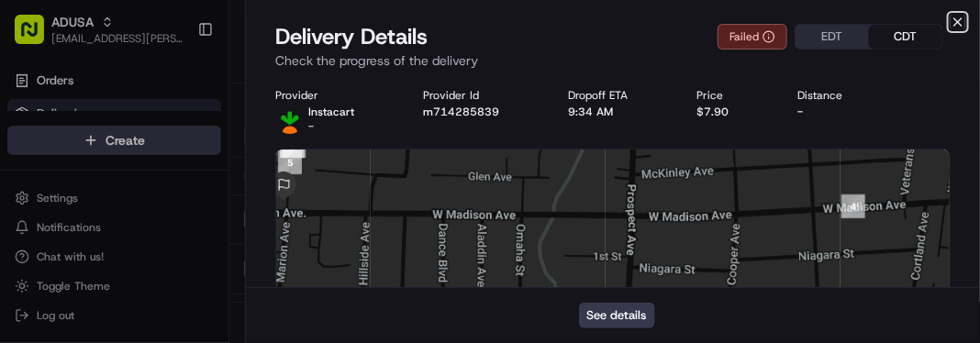
click at [956, 20] on icon "button" at bounding box center [957, 21] width 7 height 7
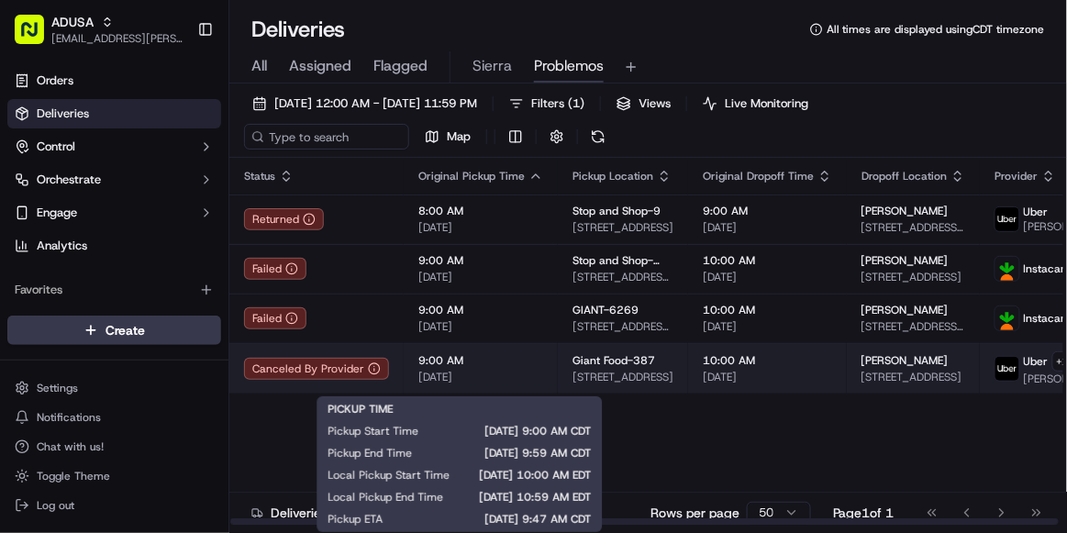
click at [535, 342] on span "[DATE]" at bounding box center [480, 377] width 125 height 15
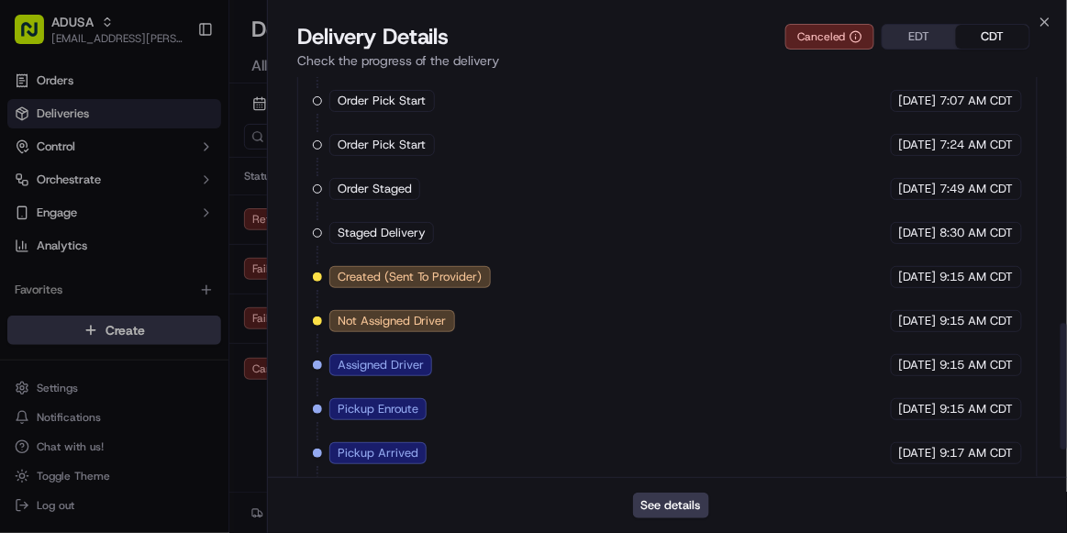
scroll to position [866, 0]
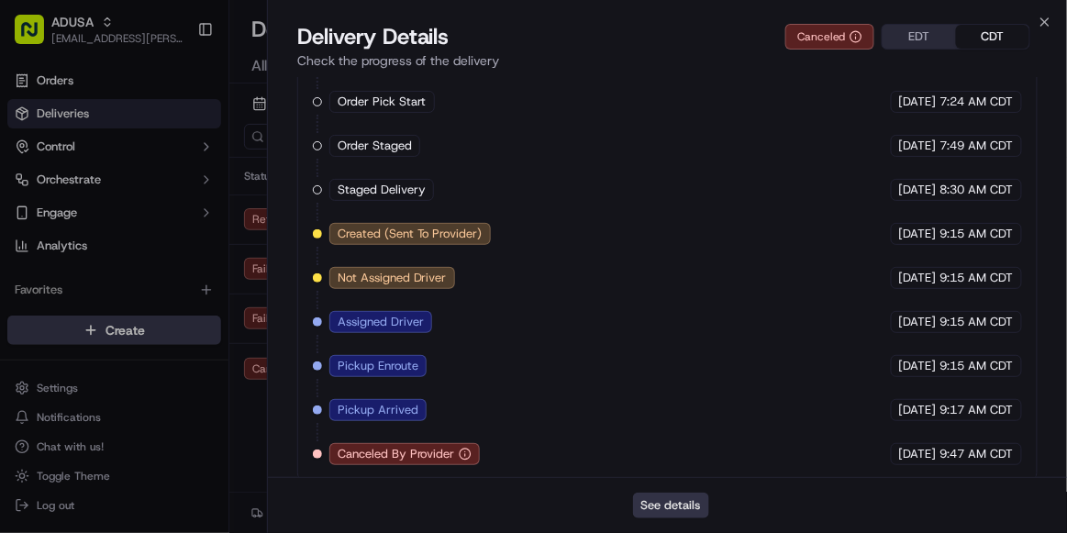
click at [675, 342] on button "See details" at bounding box center [671, 506] width 76 height 26
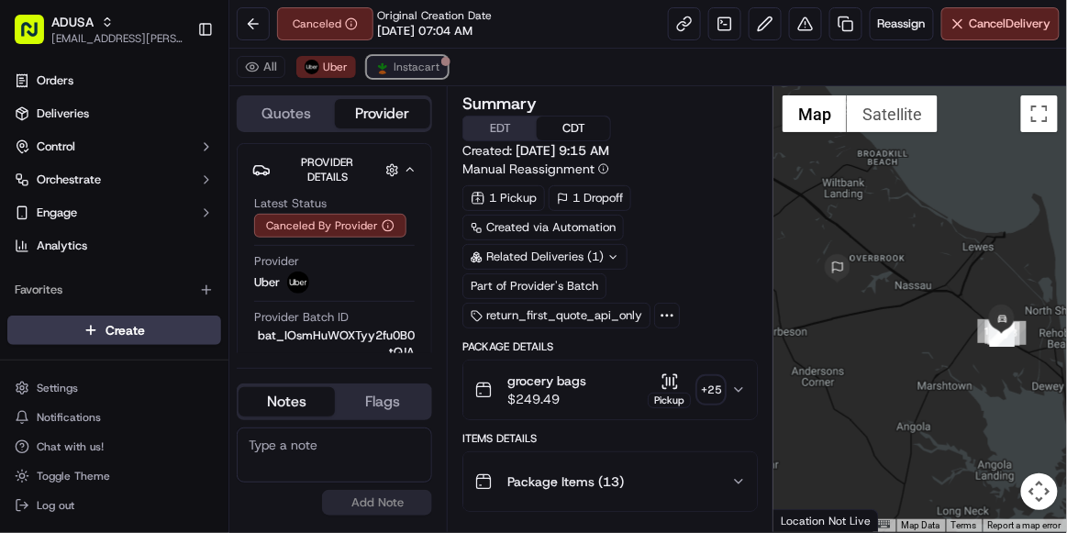
click at [416, 62] on span "Instacart" at bounding box center [417, 67] width 46 height 15
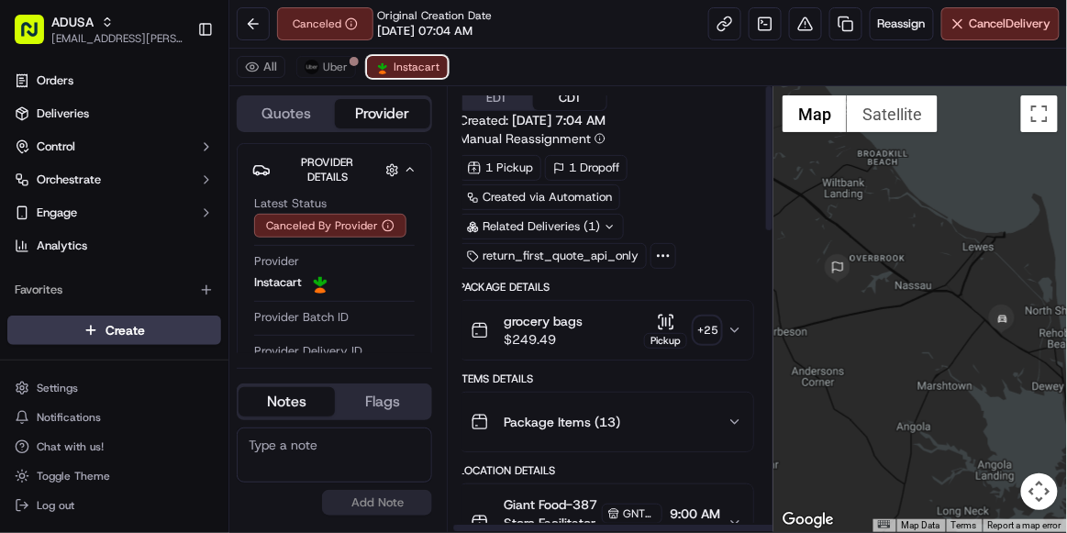
scroll to position [0, 4]
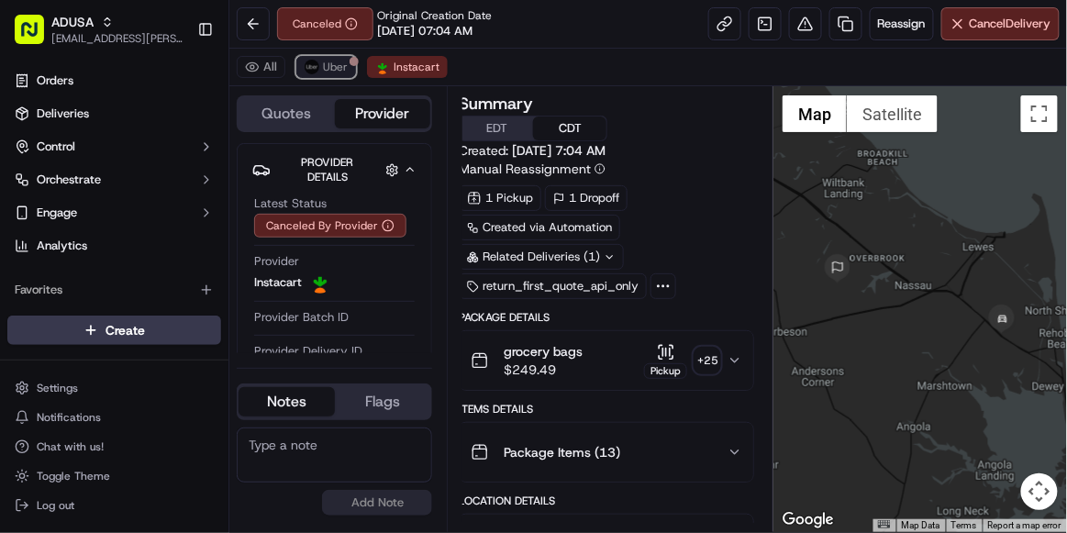
click at [331, 63] on span "Uber" at bounding box center [335, 67] width 25 height 15
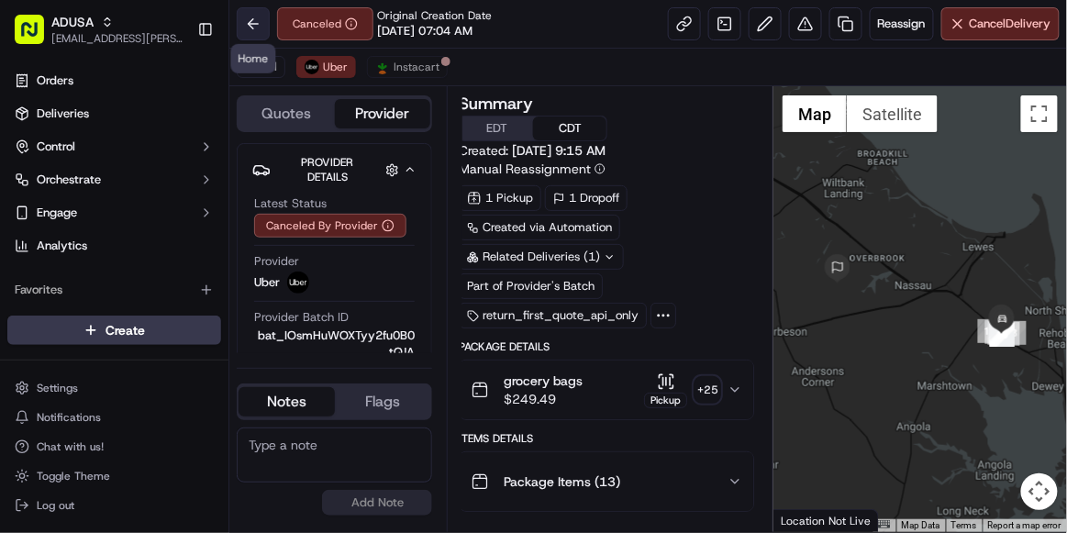
click at [260, 30] on button at bounding box center [253, 23] width 33 height 33
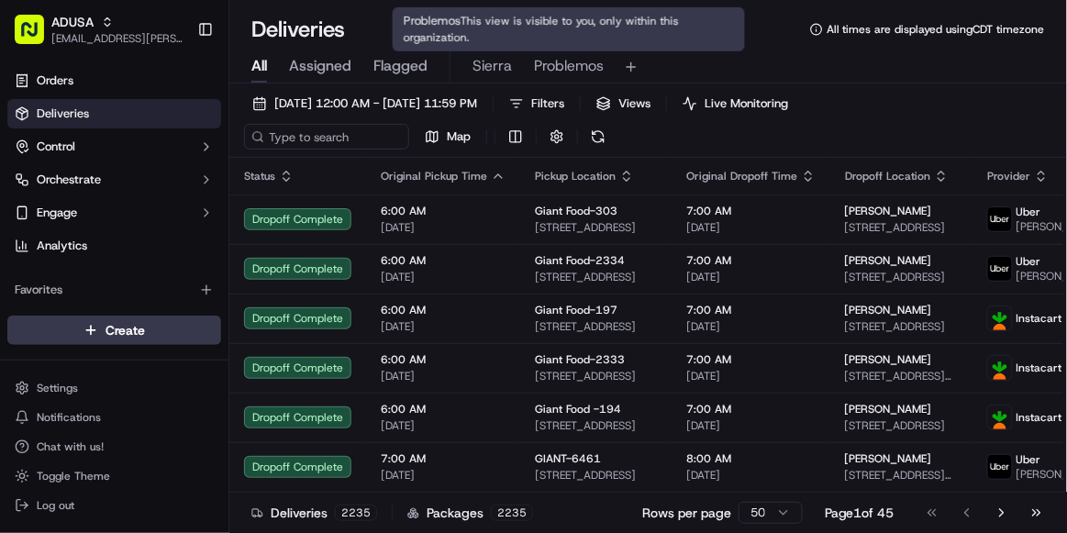
click at [560, 64] on span "Problemos" at bounding box center [569, 66] width 70 height 22
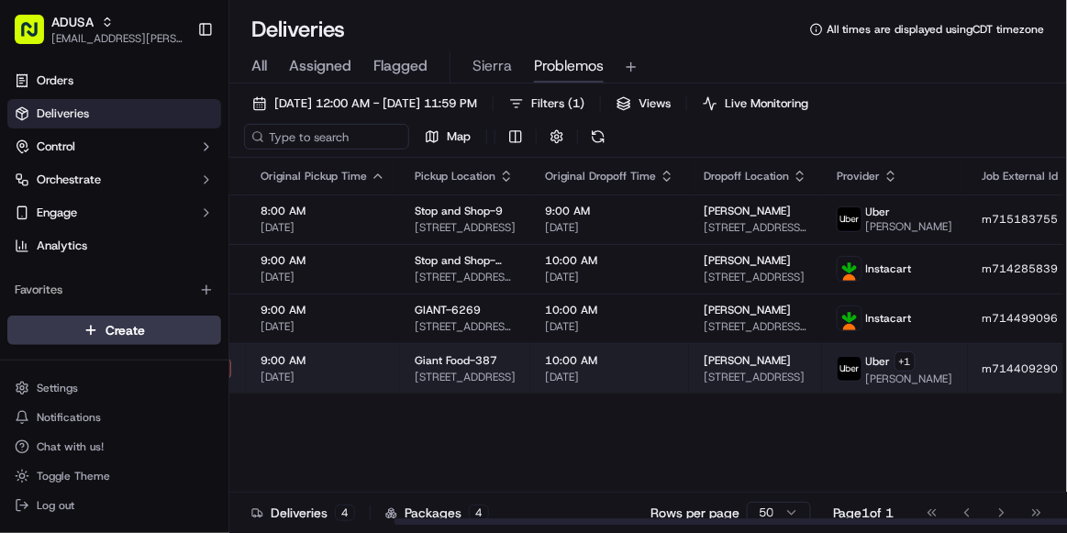
scroll to position [0, 203]
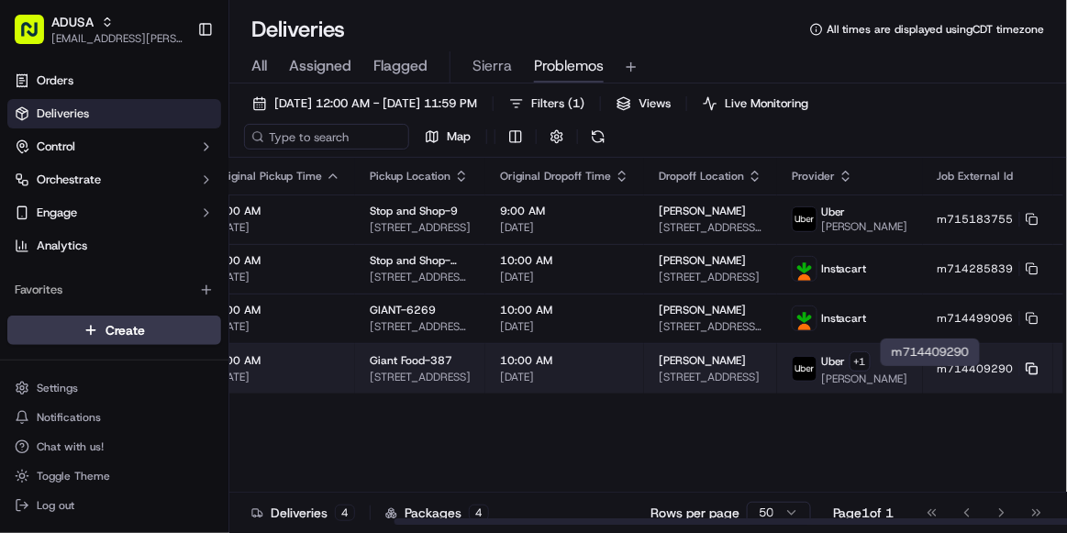
click at [1026, 375] on icon at bounding box center [1032, 368] width 13 height 13
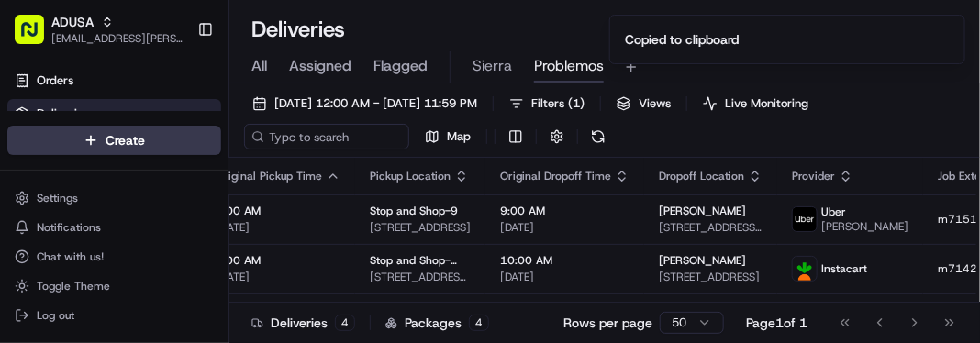
scroll to position [0, 0]
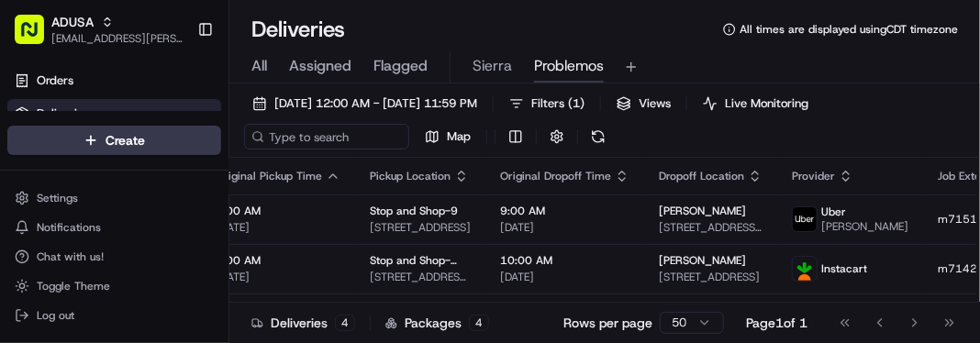
click at [926, 72] on div "All Assigned Flagged Sierra Problemos" at bounding box center [604, 67] width 751 height 32
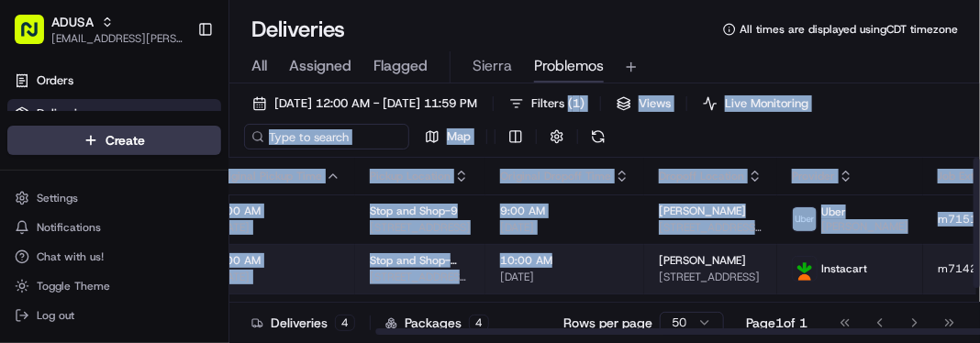
drag, startPoint x: 667, startPoint y: 85, endPoint x: 623, endPoint y: 262, distance: 182.5
click at [623, 262] on div "09/17/2025 12:00 AM - 09/17/2025 11:59 PM Filters ( 1 ) Views Live Monitoring M…" at bounding box center [604, 232] width 751 height 296
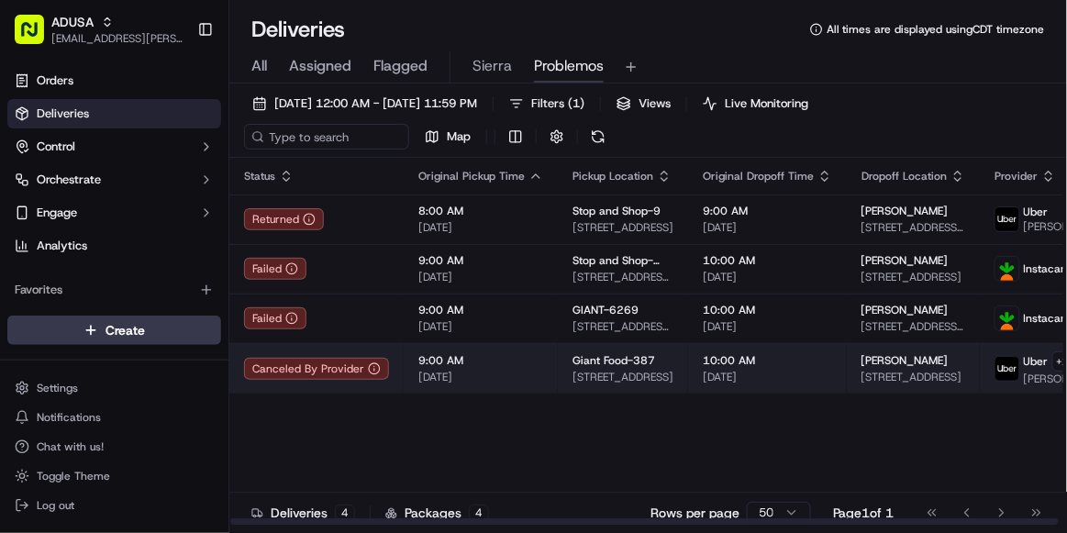
click at [526, 368] on span "9:00 AM" at bounding box center [480, 360] width 125 height 15
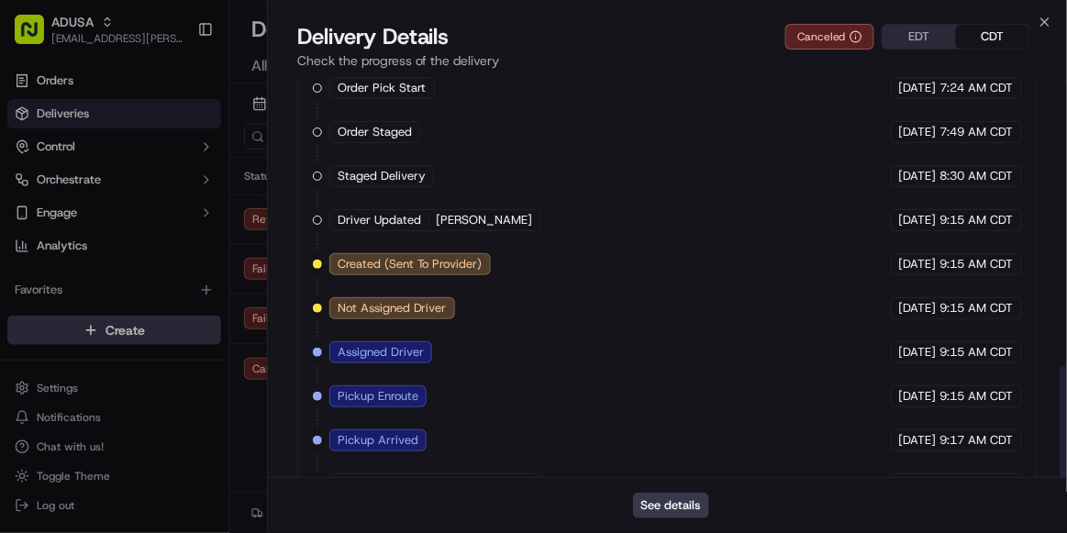
scroll to position [1040, 0]
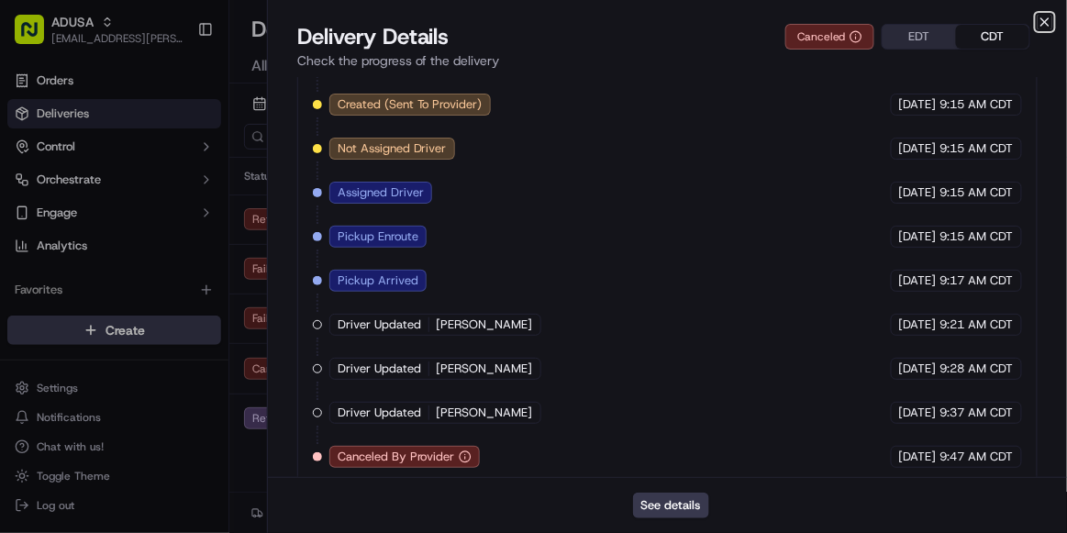
click at [1046, 24] on icon "button" at bounding box center [1045, 22] width 15 height 15
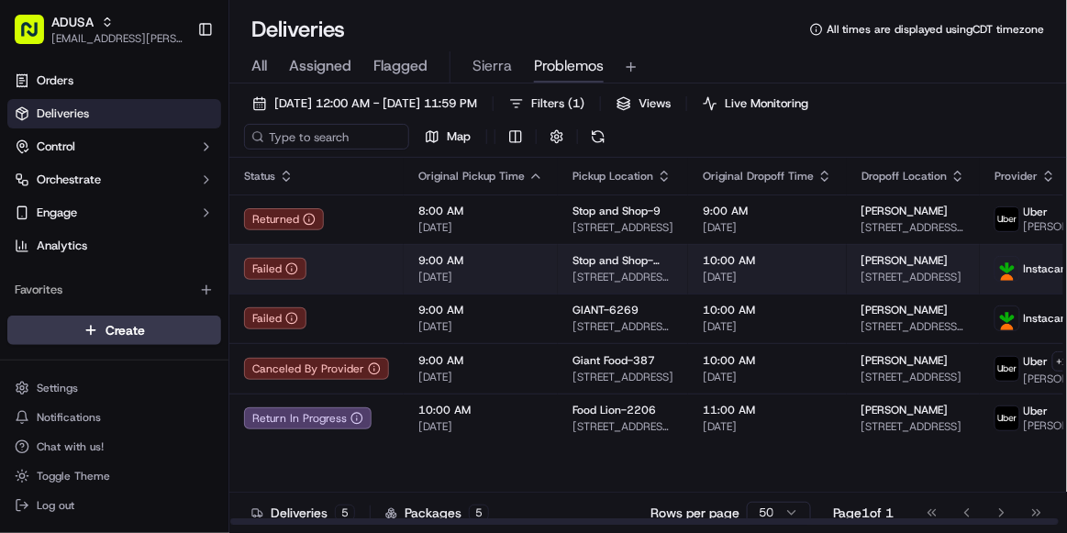
click at [514, 283] on span "[DATE]" at bounding box center [480, 277] width 125 height 15
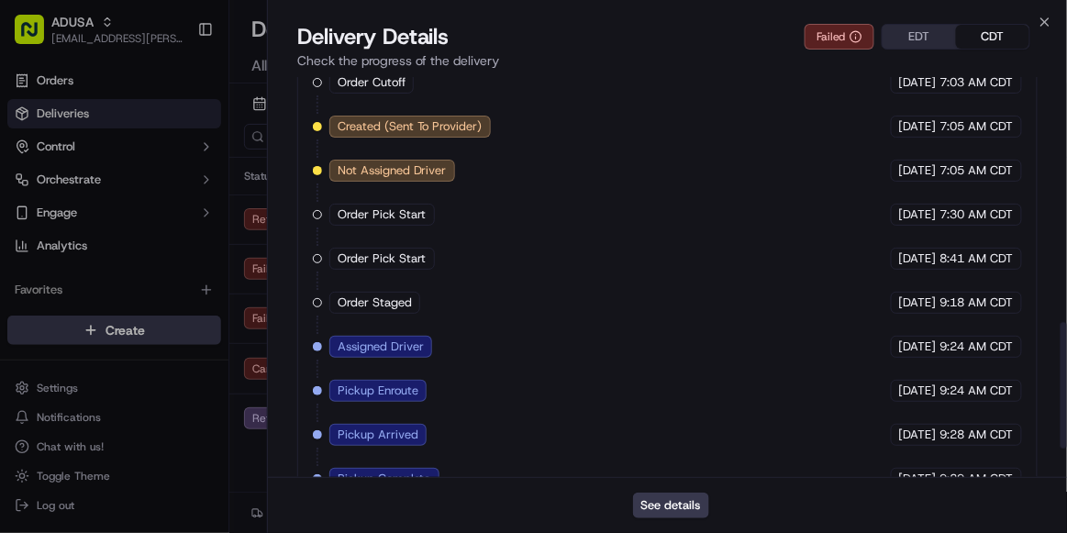
scroll to position [866, 0]
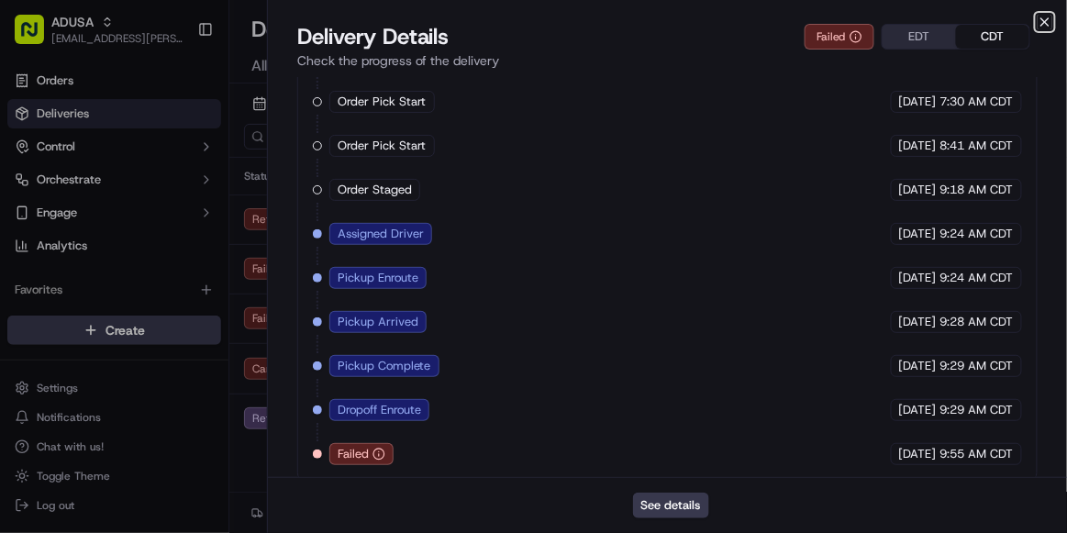
click at [1041, 22] on icon "button" at bounding box center [1045, 22] width 15 height 15
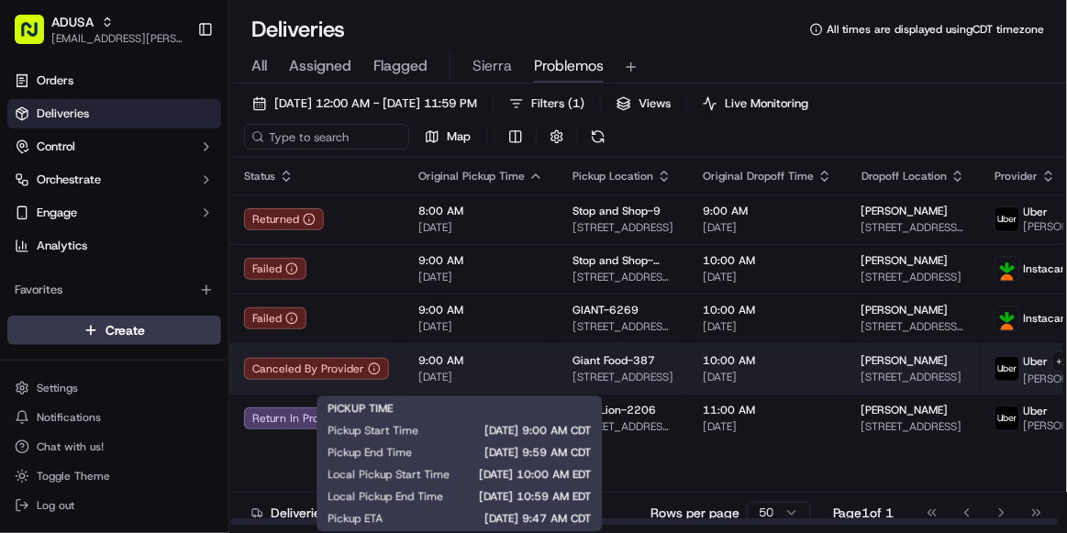
click at [517, 368] on span "9:00 AM" at bounding box center [480, 360] width 125 height 15
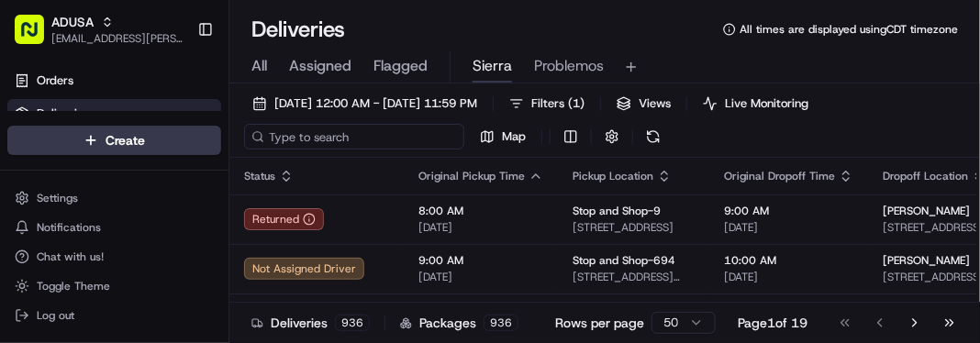
click at [357, 144] on input at bounding box center [354, 137] width 220 height 26
paste input "m715952215"
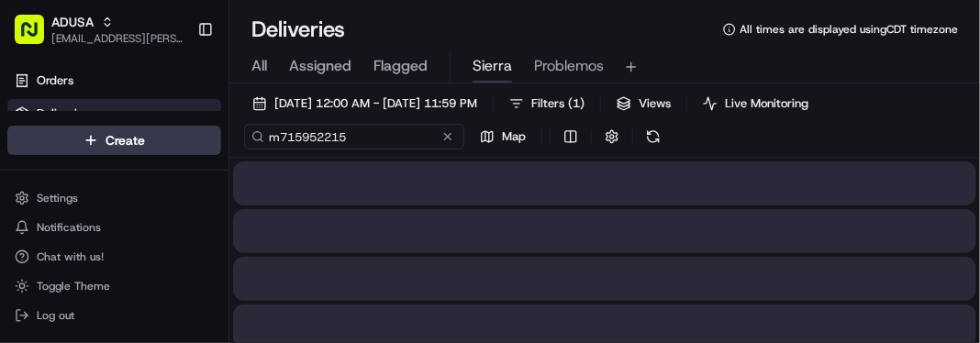
type input "m715952215"
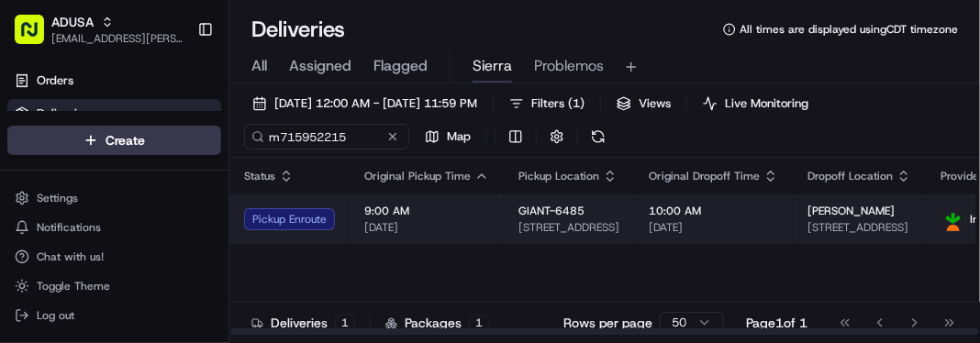
click at [479, 221] on span "[DATE]" at bounding box center [426, 227] width 125 height 15
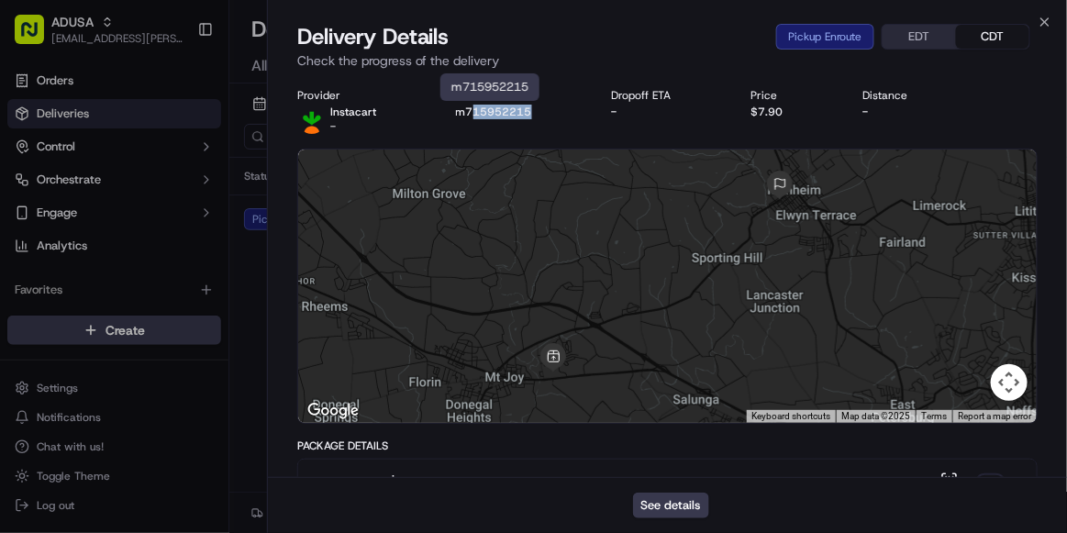
drag, startPoint x: 530, startPoint y: 117, endPoint x: 470, endPoint y: 116, distance: 60.6
click at [470, 116] on div "m715952215" at bounding box center [519, 112] width 127 height 15
click at [659, 342] on button "See details" at bounding box center [671, 506] width 76 height 26
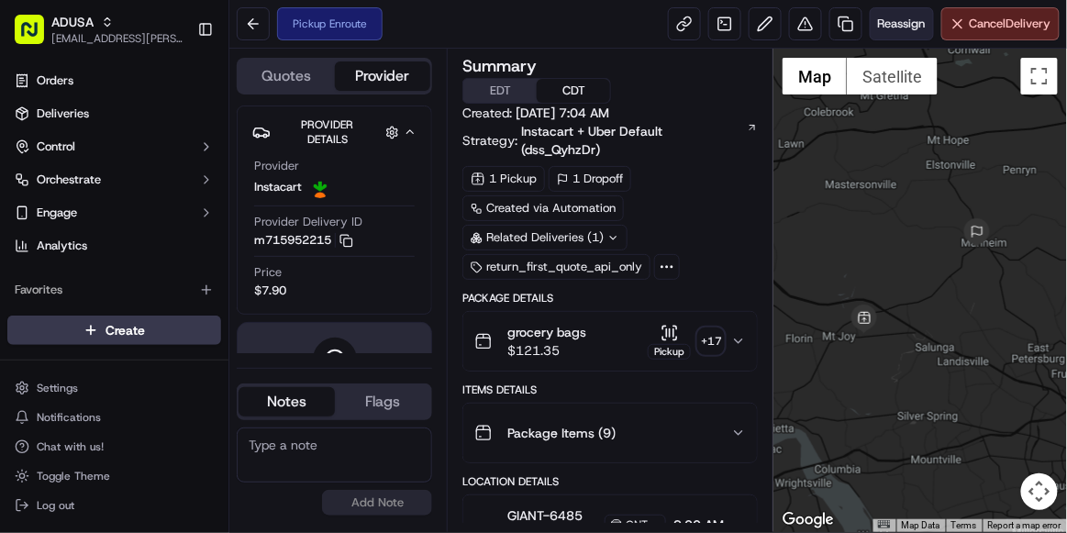
click at [896, 30] on span "Reassign" at bounding box center [902, 24] width 48 height 17
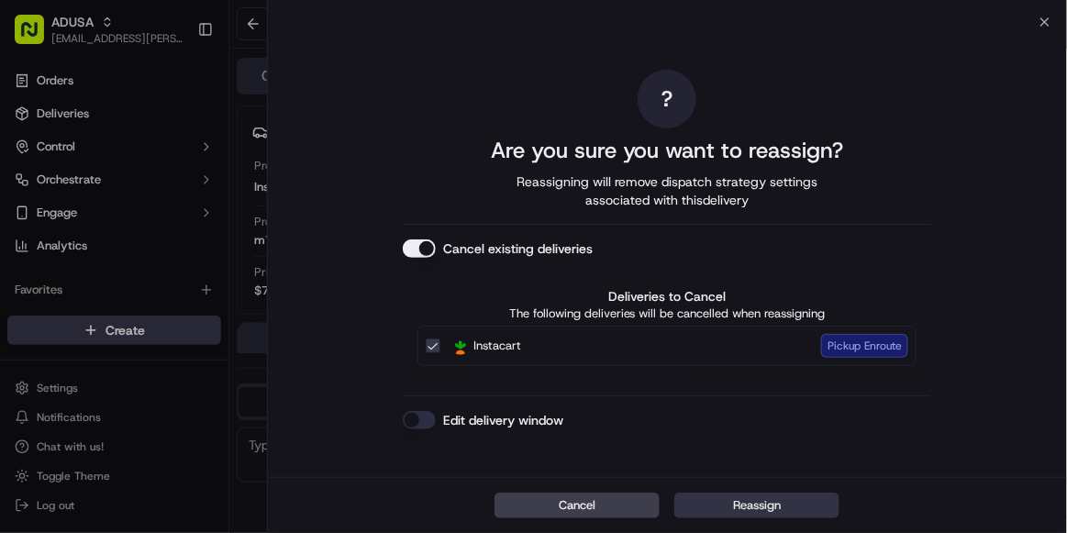
click at [719, 508] on button "Reassign" at bounding box center [756, 506] width 165 height 26
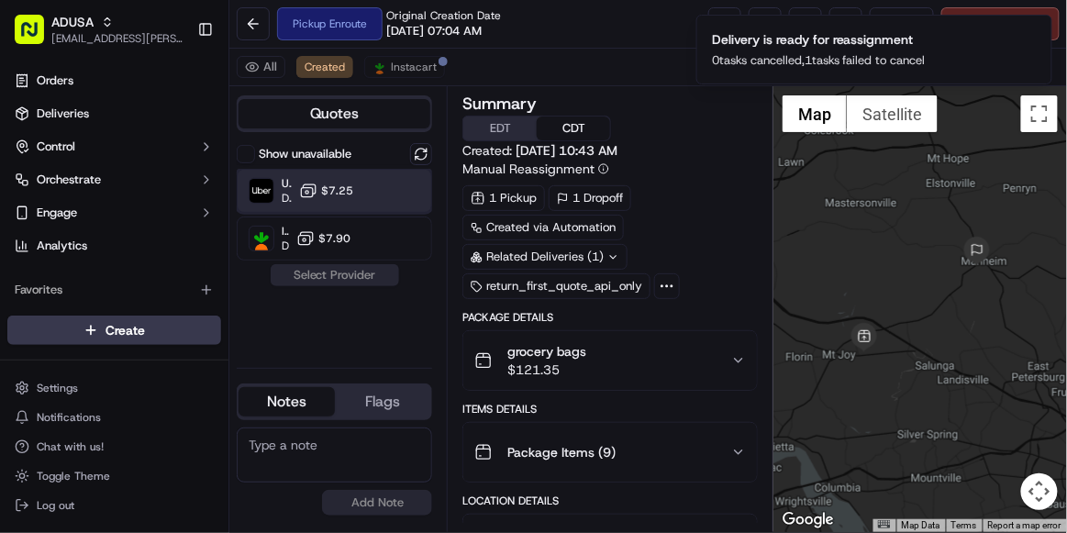
click at [336, 208] on div "Uber Dropoff ETA 40 minutes $7.25" at bounding box center [334, 191] width 195 height 44
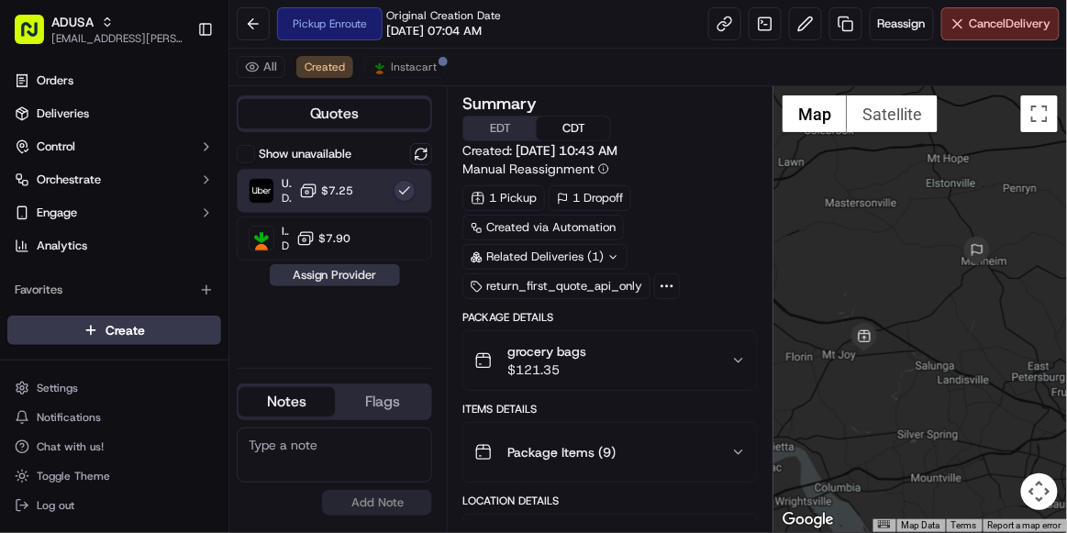
click at [351, 273] on button "Assign Provider" at bounding box center [335, 275] width 130 height 22
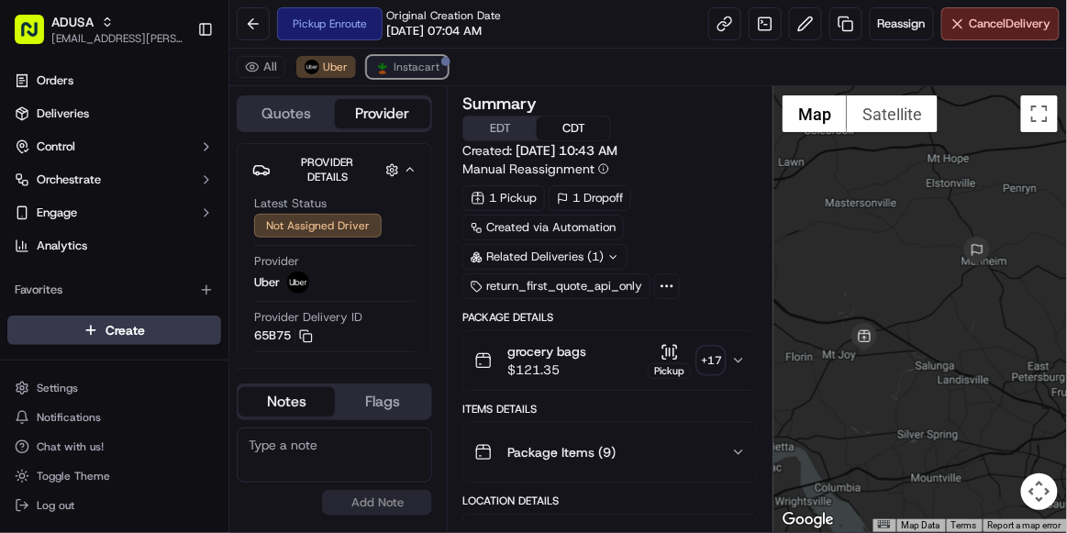
click at [394, 70] on span "Instacart" at bounding box center [417, 67] width 46 height 15
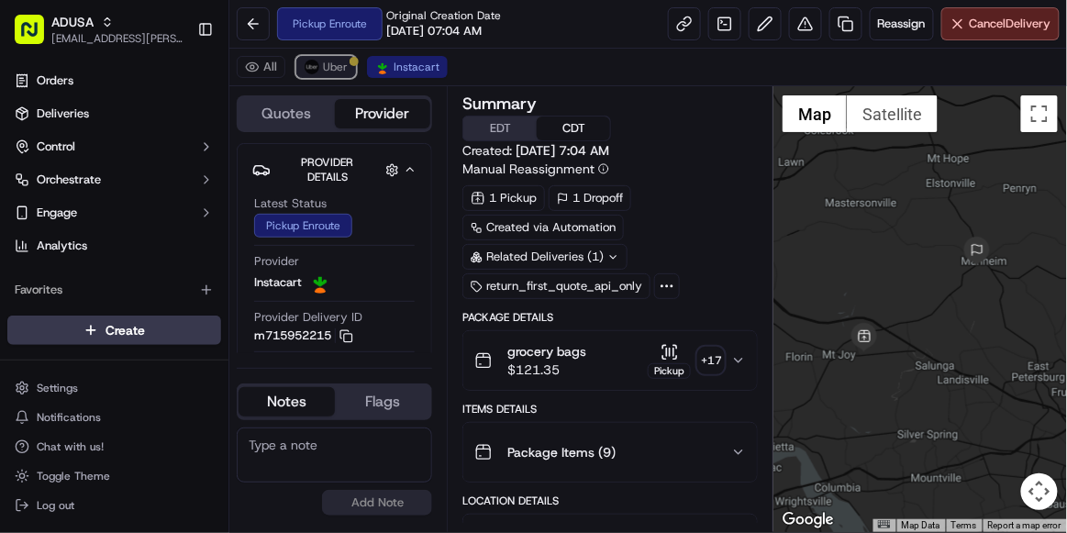
click at [323, 62] on span "Uber" at bounding box center [335, 67] width 25 height 15
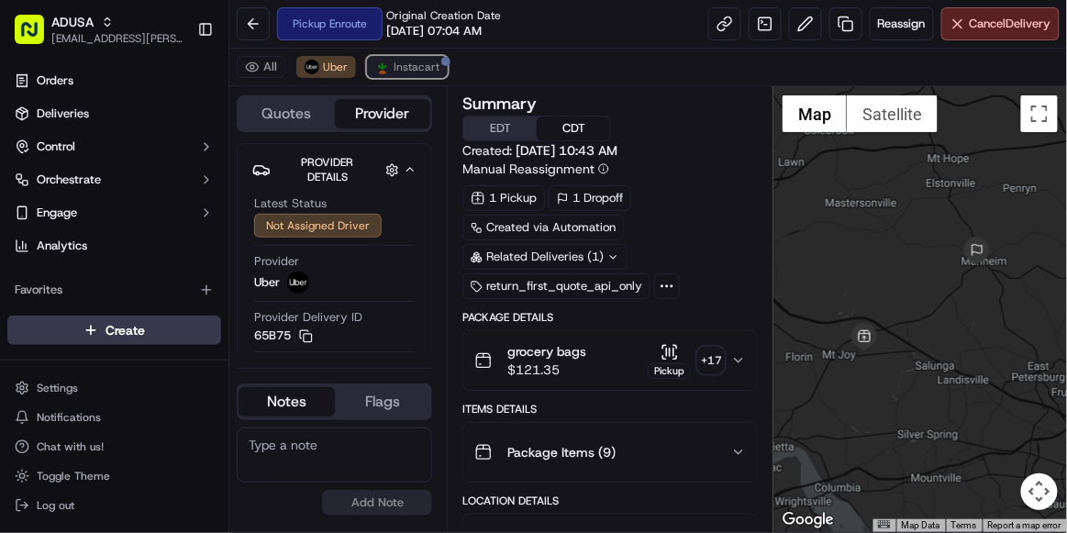
click at [431, 66] on span "Instacart" at bounding box center [417, 67] width 46 height 15
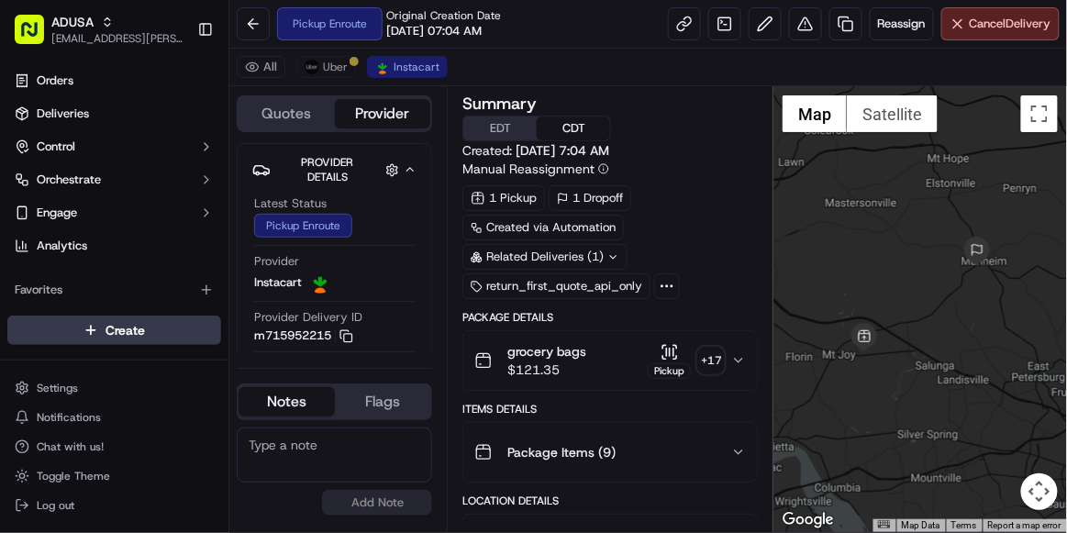
click at [337, 458] on textarea at bounding box center [334, 455] width 195 height 55
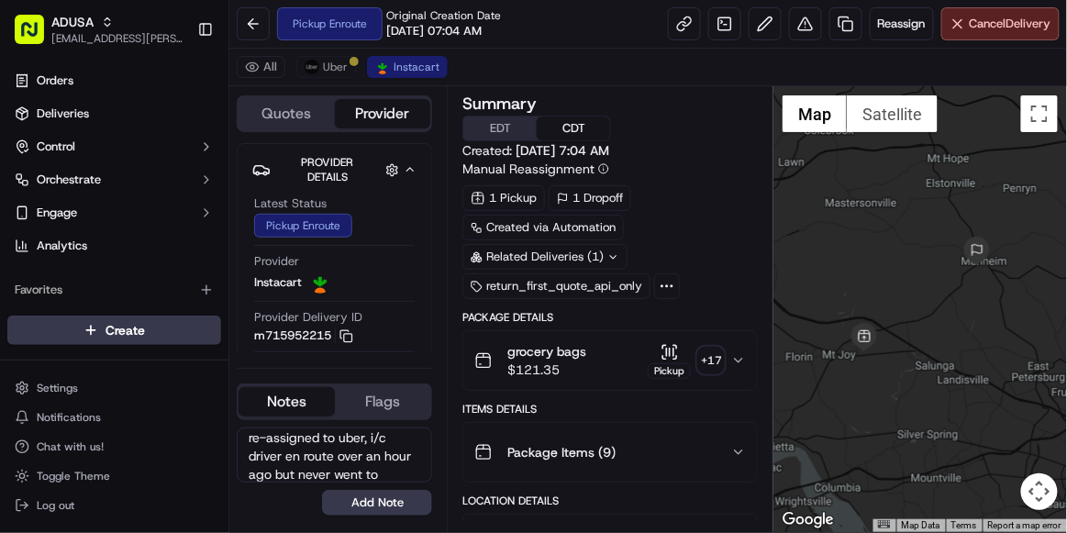
scroll to position [26, 0]
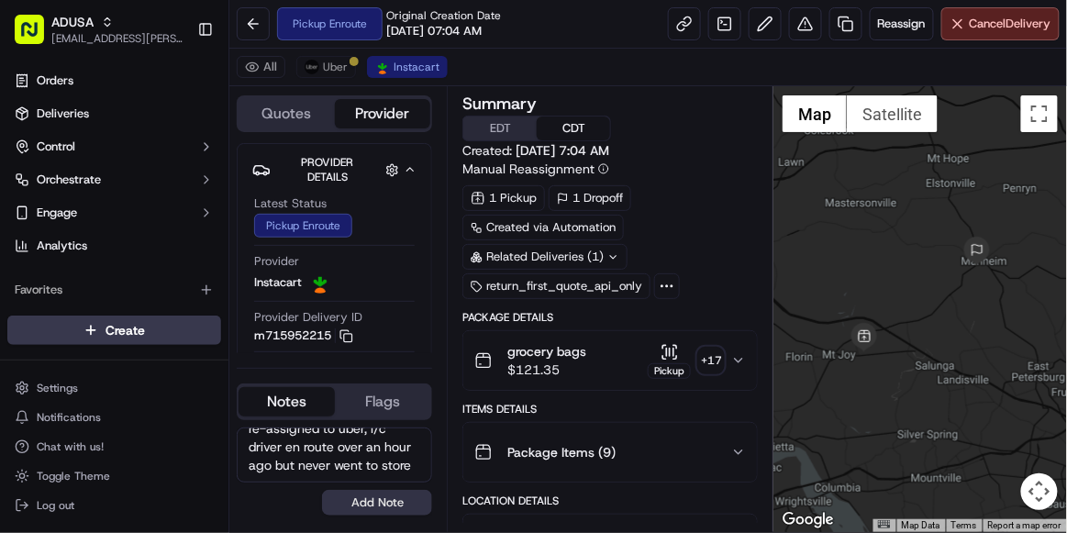
type textarea "re-assigned to uber, i/c driver en route over an hour ago but never went to sto…"
click at [360, 498] on button "Add Note" at bounding box center [377, 503] width 110 height 26
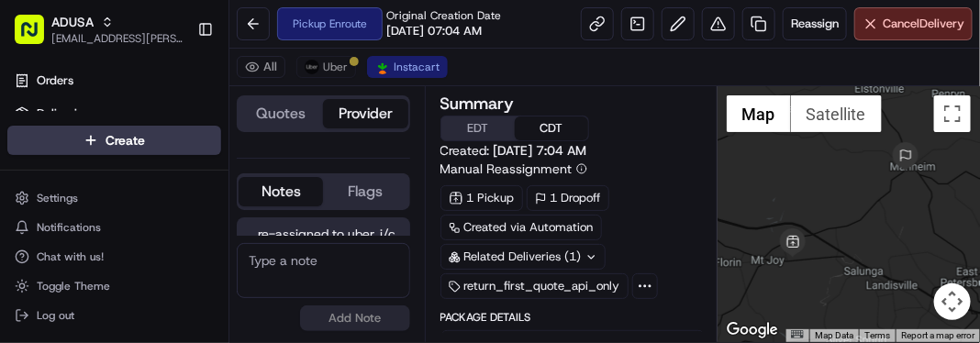
scroll to position [0, 0]
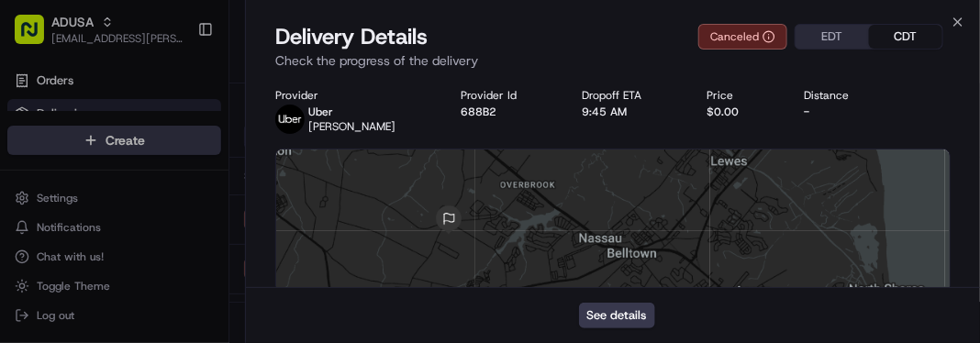
click at [949, 19] on div "Close Delivery Details Canceled EDT CDT Check the progress of the delivery Prov…" at bounding box center [612, 171] width 735 height 343
click at [960, 20] on icon "button" at bounding box center [957, 21] width 7 height 7
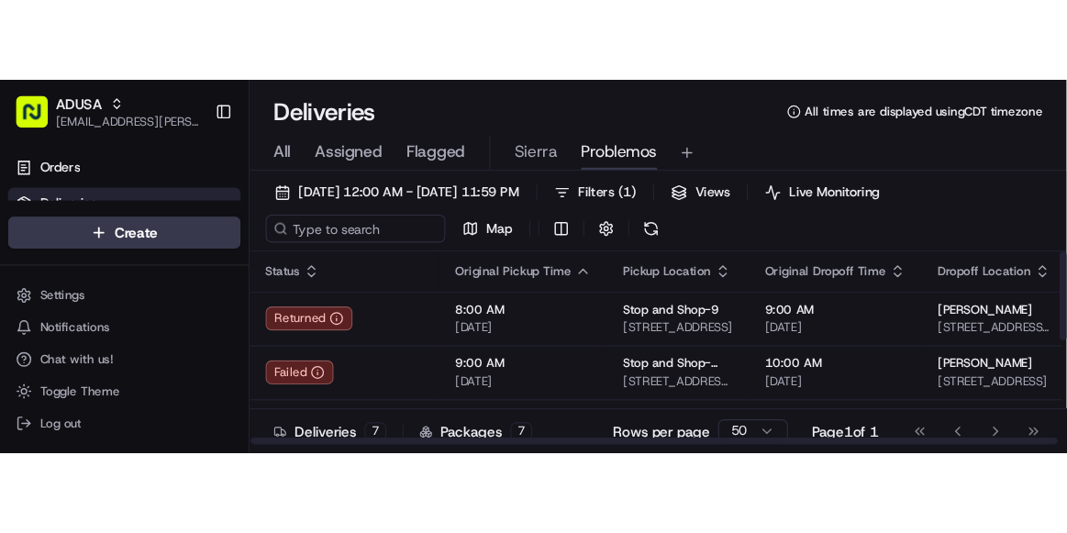
scroll to position [214, 0]
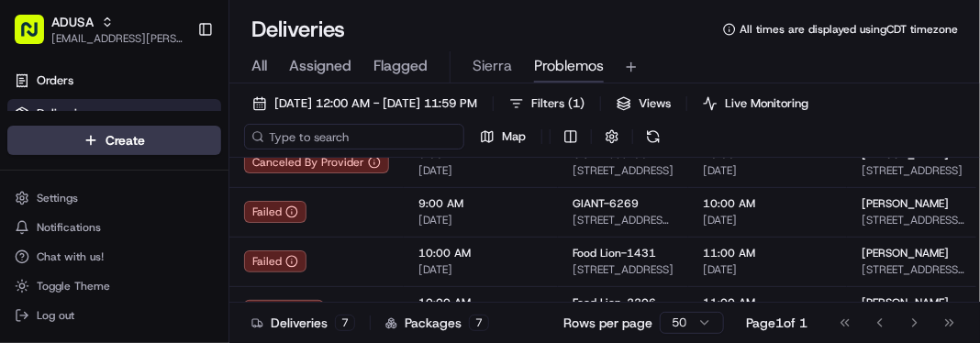
click at [295, 138] on input at bounding box center [354, 137] width 220 height 26
paste input "m709859947"
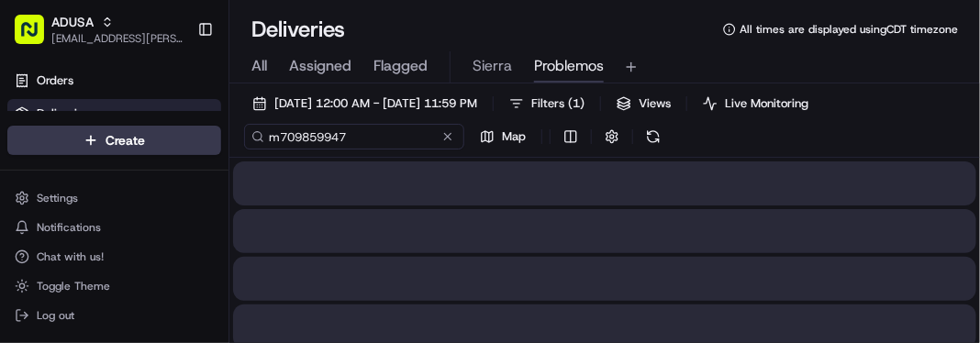
type input "m709859947"
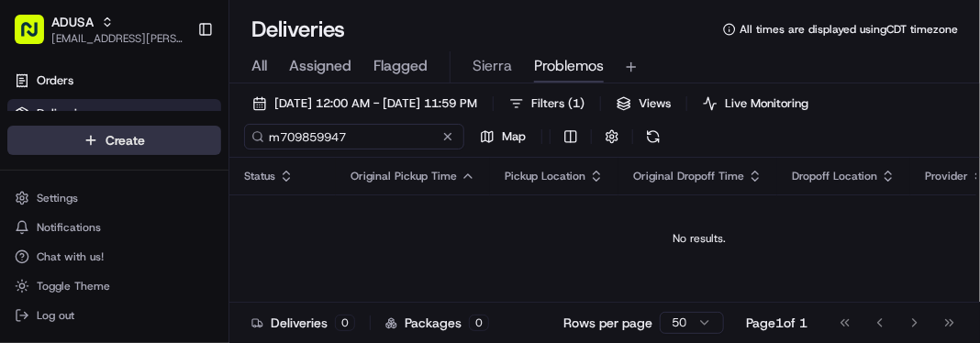
drag, startPoint x: 373, startPoint y: 139, endPoint x: 179, endPoint y: 139, distance: 193.6
click at [179, 139] on div "ADUSA sierra.centeno@adusa.com Toggle Sidebar Orders Deliveries Control Orchest…" at bounding box center [490, 171] width 980 height 343
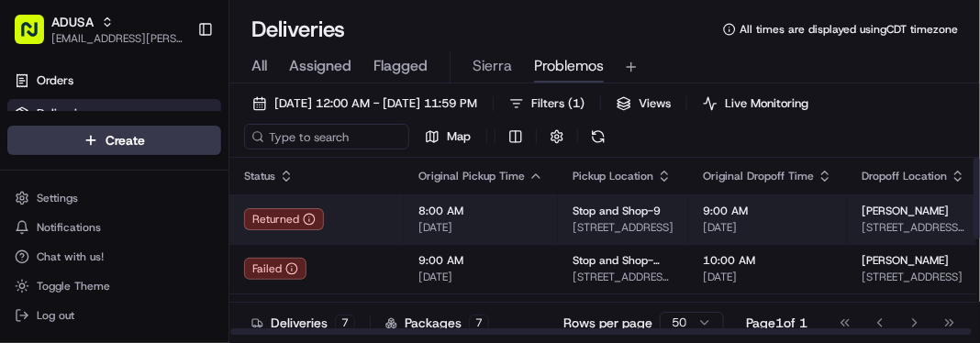
click at [561, 216] on td "Stop and Shop-9 28 Lincoln St, Holyoke, MA 01040, US" at bounding box center [623, 220] width 130 height 50
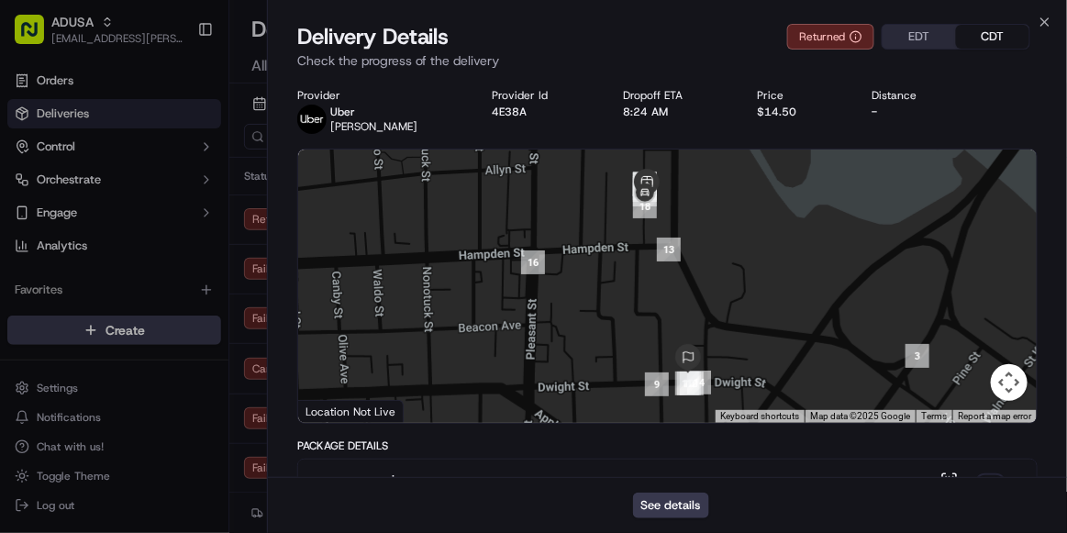
click at [979, 57] on div "Delivery Details Returned EDT CDT Check the progress of the delivery" at bounding box center [667, 49] width 799 height 55
click at [979, 17] on icon "button" at bounding box center [1045, 22] width 15 height 15
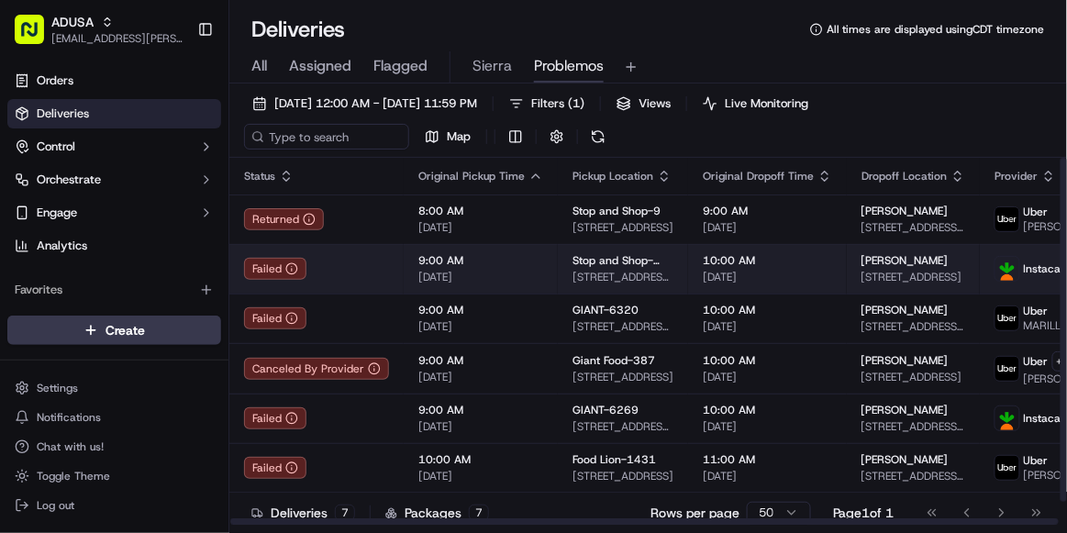
scroll to position [25, 0]
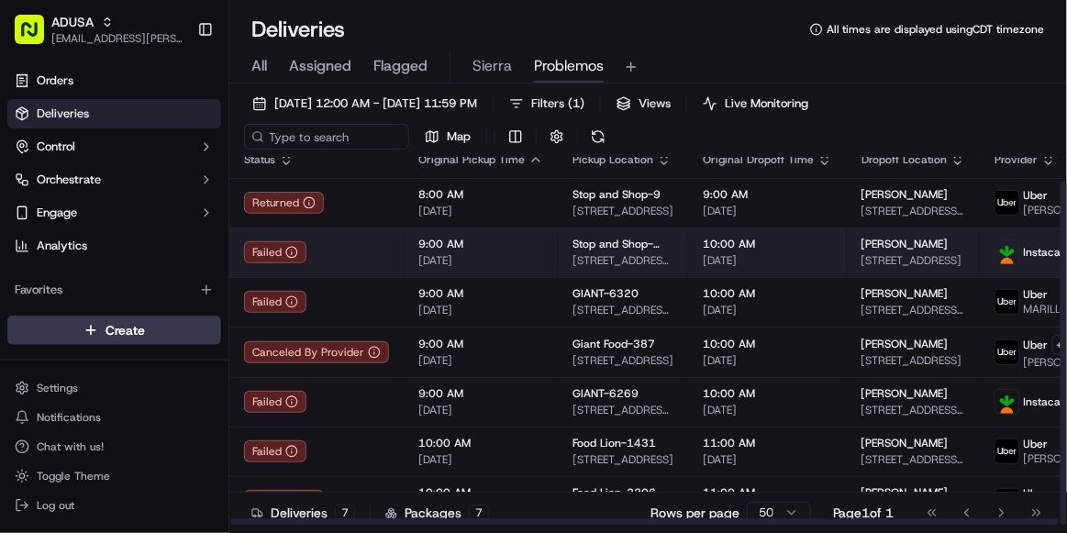
click at [537, 247] on td "9:00 AM [DATE]" at bounding box center [481, 253] width 154 height 50
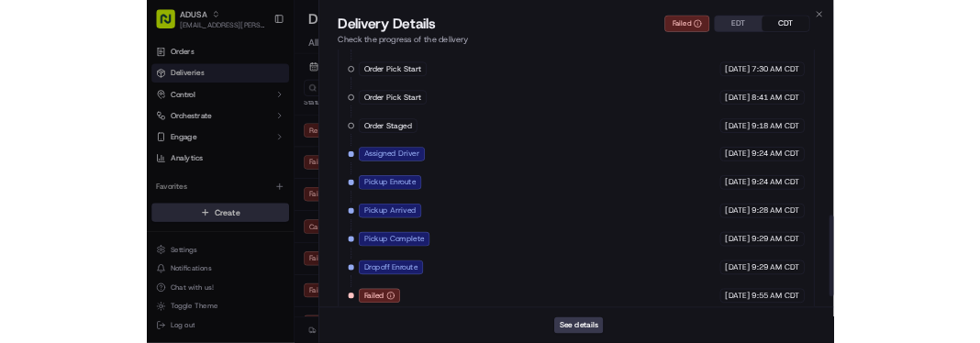
scroll to position [866, 0]
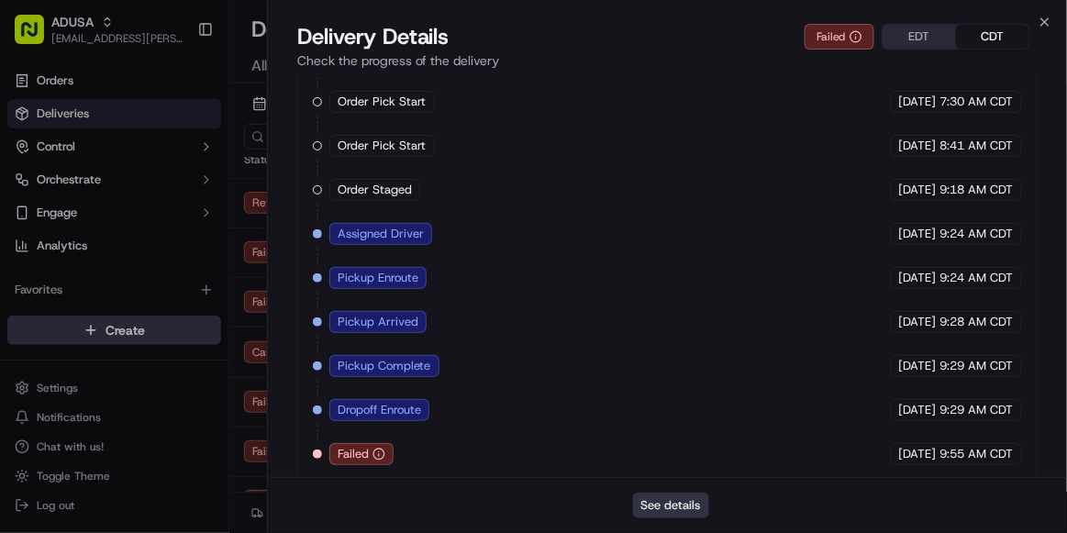
drag, startPoint x: 669, startPoint y: 497, endPoint x: 658, endPoint y: 510, distance: 16.9
click at [658, 342] on button "See details" at bounding box center [671, 506] width 76 height 26
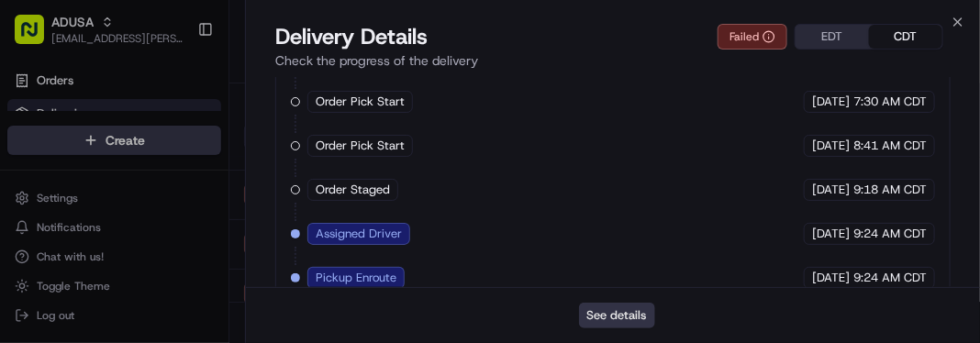
scroll to position [0, 0]
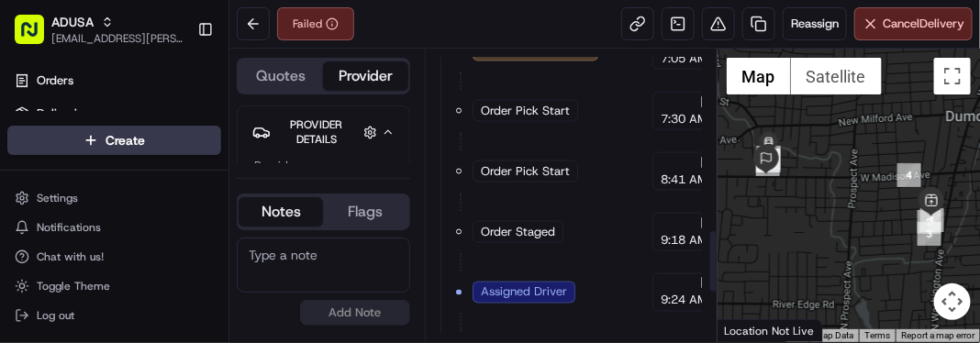
scroll to position [1064, 0]
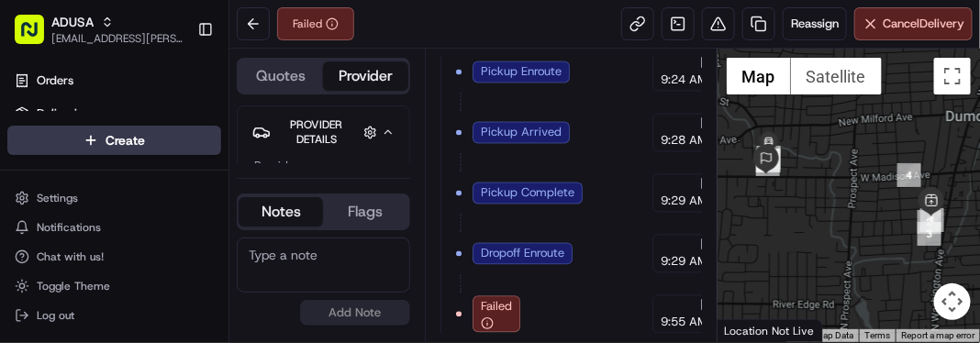
click at [323, 241] on textarea at bounding box center [323, 265] width 173 height 55
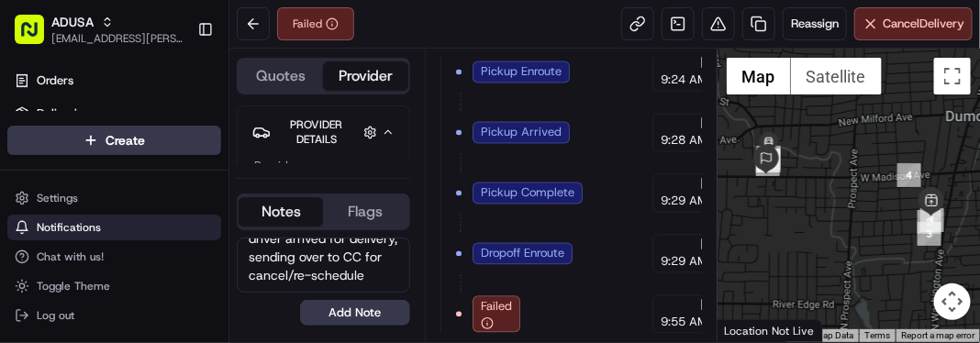
scroll to position [0, 0]
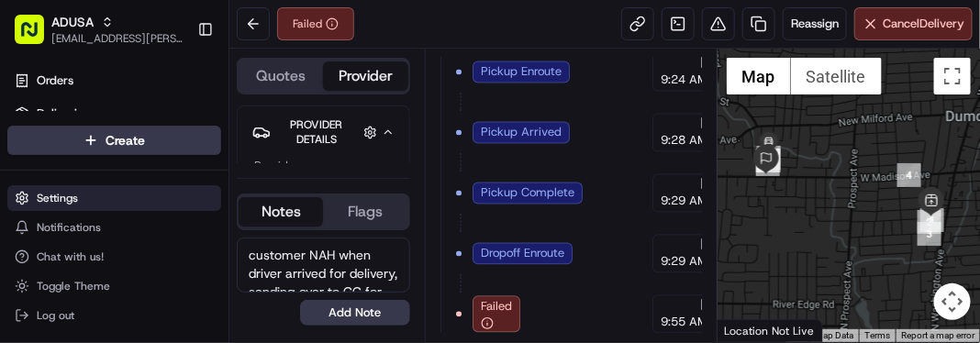
drag, startPoint x: 323, startPoint y: 290, endPoint x: 207, endPoint y: 195, distance: 149.3
click at [207, 195] on div "ADUSA [EMAIL_ADDRESS][PERSON_NAME][DOMAIN_NAME] Toggle Sidebar Orders Deliverie…" at bounding box center [490, 171] width 980 height 343
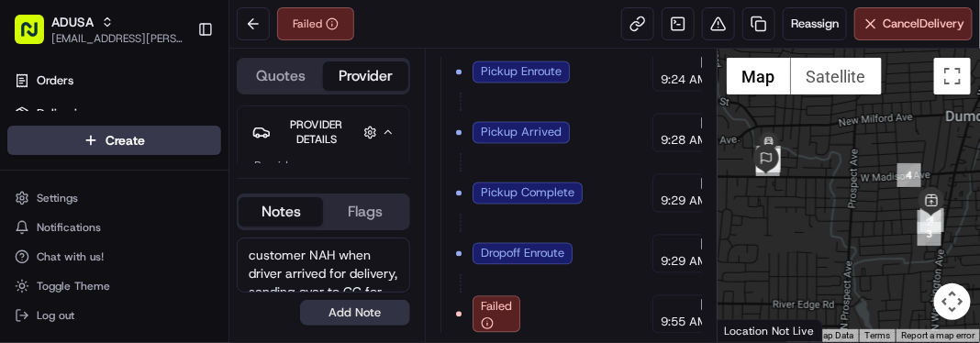
type textarea "customer NAH when driver arrived for delivery, sending over to CC for cancel/re…"
click at [366, 317] on button "Add Note" at bounding box center [355, 313] width 110 height 26
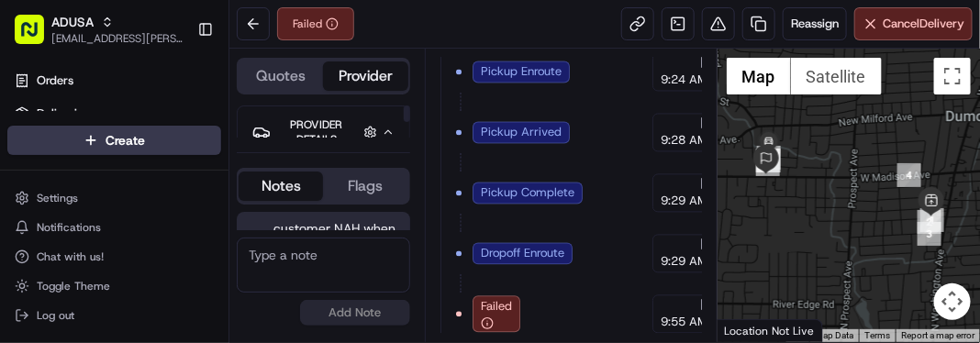
scroll to position [102, 0]
click at [883, 239] on div at bounding box center [849, 196] width 262 height 294
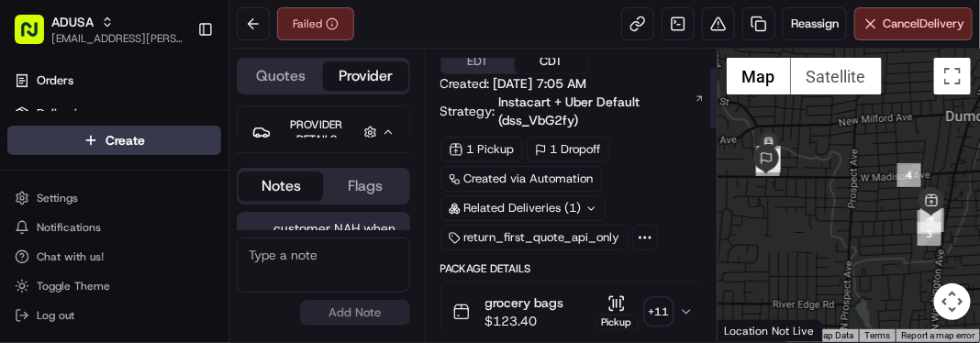
scroll to position [0, 0]
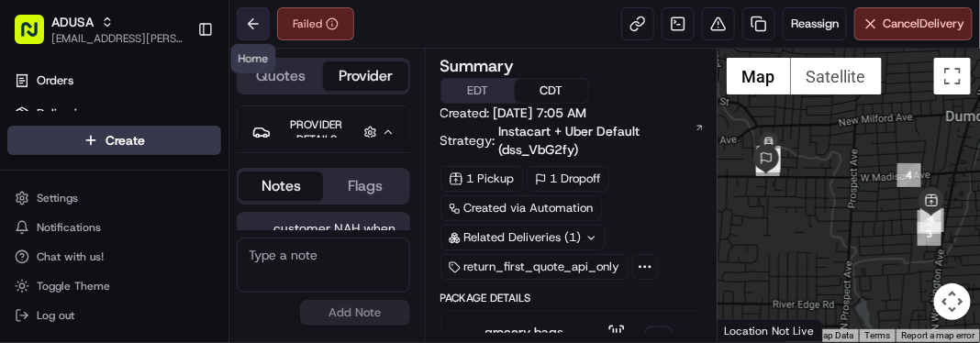
click at [255, 26] on button at bounding box center [253, 23] width 33 height 33
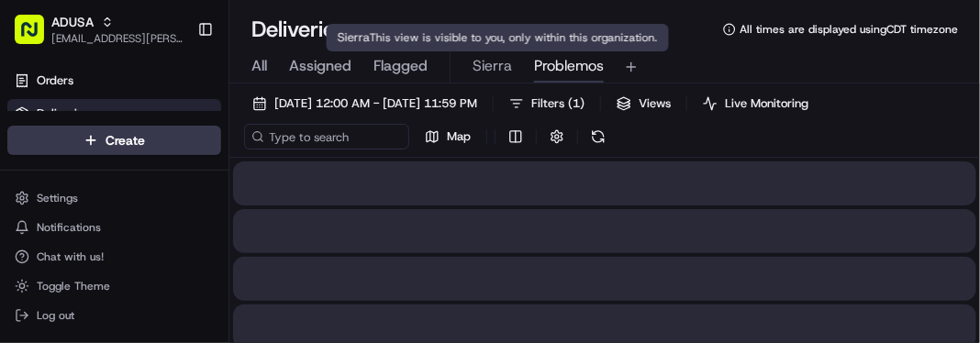
click at [559, 61] on span "Problemos" at bounding box center [569, 66] width 70 height 22
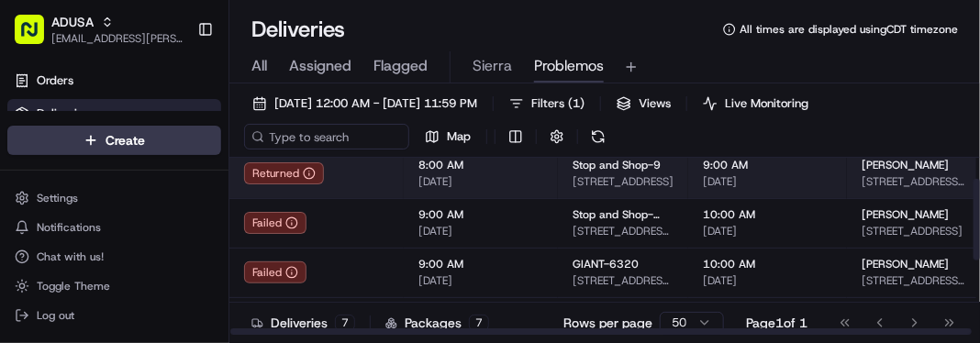
scroll to position [46, 308]
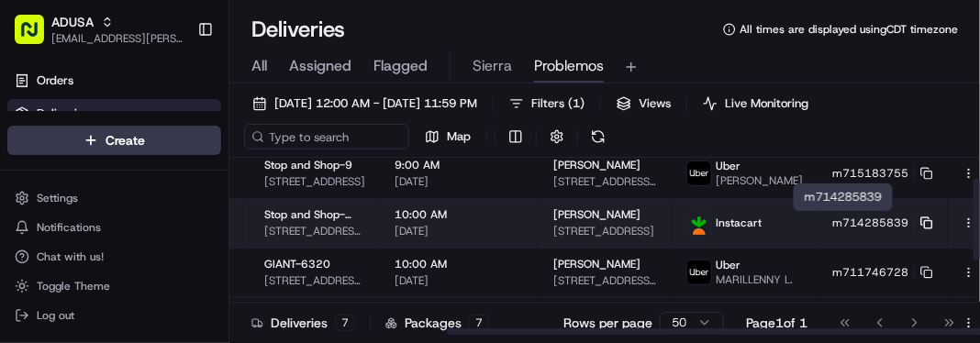
click at [920, 226] on icon at bounding box center [926, 223] width 13 height 13
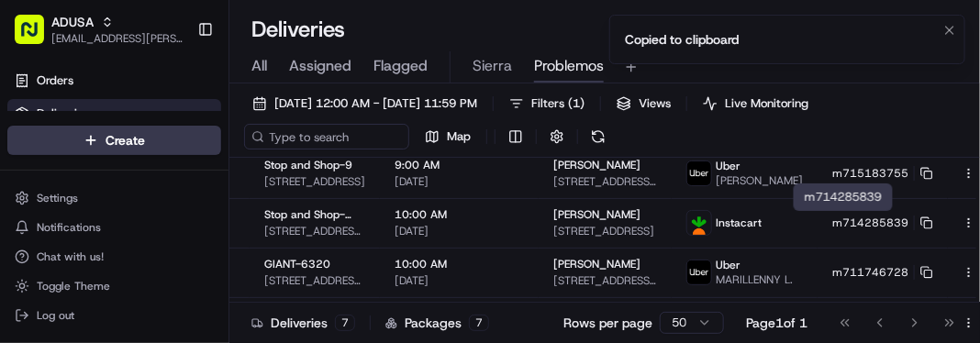
click at [937, 36] on li "Copied to clipboard" at bounding box center [787, 40] width 356 height 50
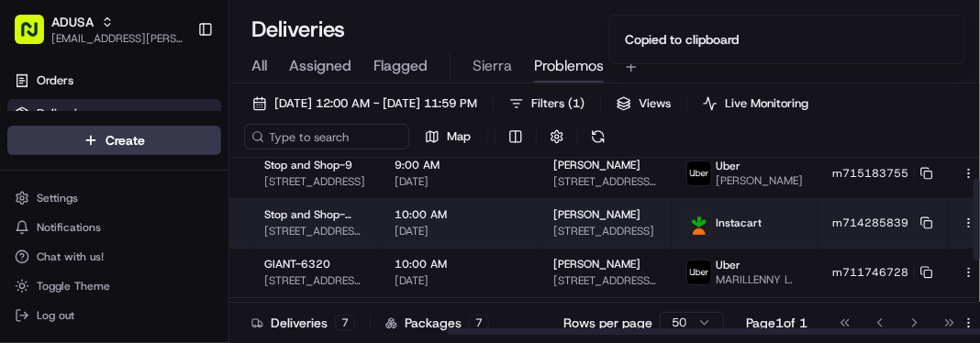
click at [462, 225] on span "[DATE]" at bounding box center [459, 231] width 129 height 15
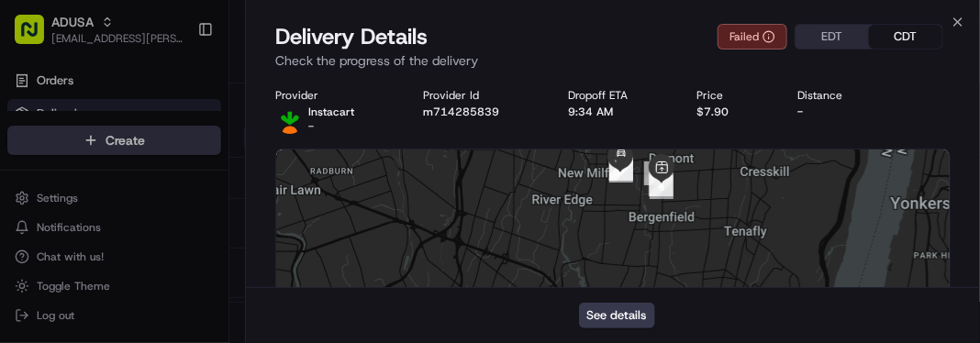
click at [440, 122] on div "Provider Instacart - Provider Id m714285839 Dropoff ETA 9:34 AM Price $7.90 Dis…" at bounding box center [612, 111] width 675 height 46
click at [609, 327] on button "See details" at bounding box center [617, 316] width 76 height 26
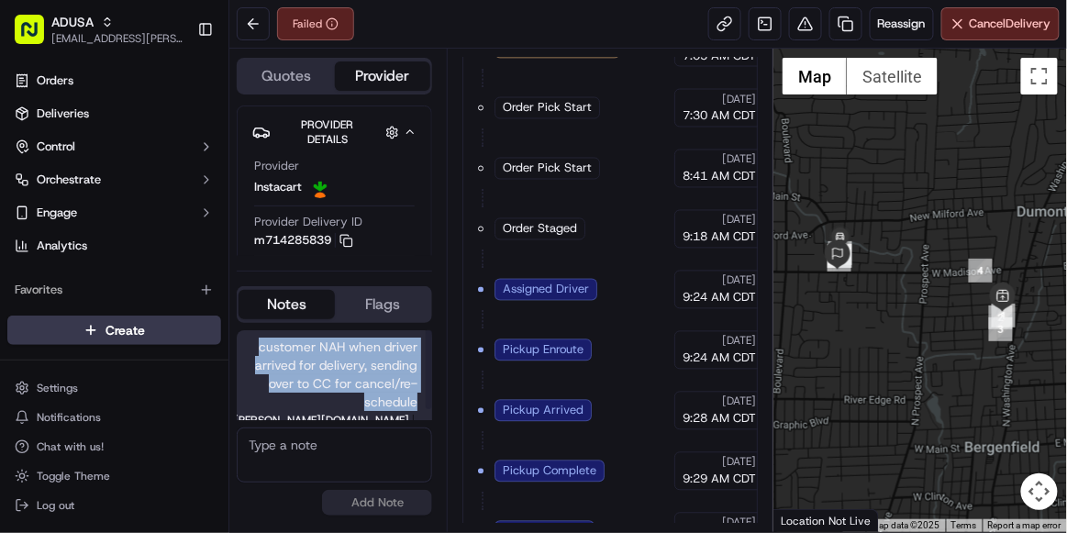
drag, startPoint x: 421, startPoint y: 390, endPoint x: 244, endPoint y: 328, distance: 187.8
click at [244, 328] on div "customer NAH when driver arrived for delivery, sending over to CC for cancel/re…" at bounding box center [334, 423] width 195 height 200
copy span "customer NAH when driver arrived for delivery, sending over to CC for cancel/re…"
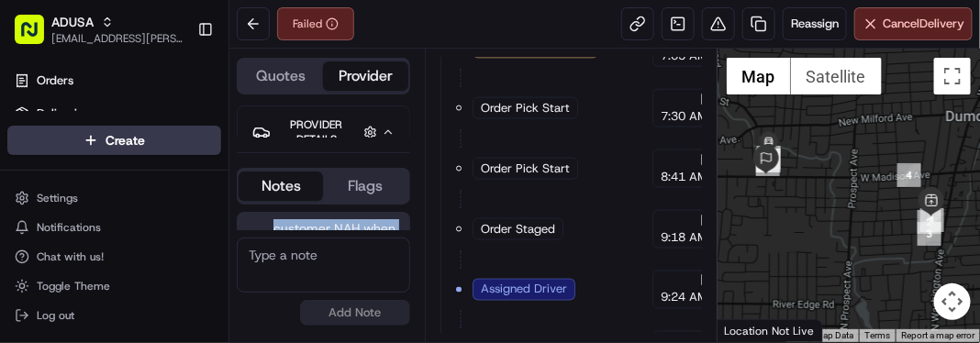
click at [890, 224] on div at bounding box center [849, 196] width 262 height 294
click at [257, 39] on button at bounding box center [253, 23] width 33 height 33
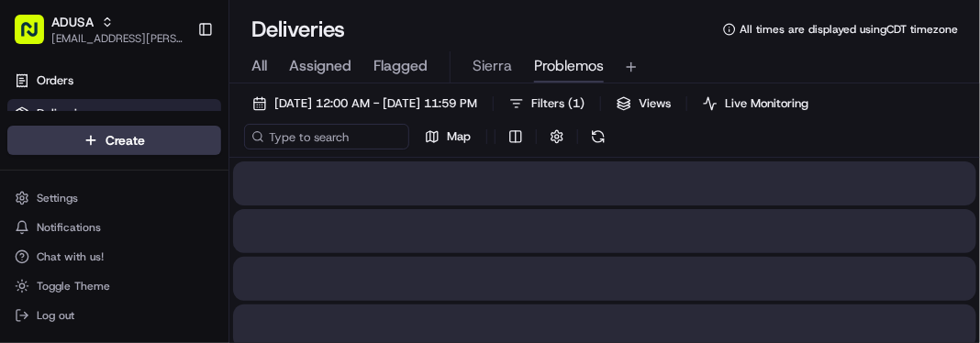
drag, startPoint x: 568, startPoint y: 68, endPoint x: 547, endPoint y: 63, distance: 21.6
click at [547, 63] on span "Problemos" at bounding box center [569, 66] width 70 height 22
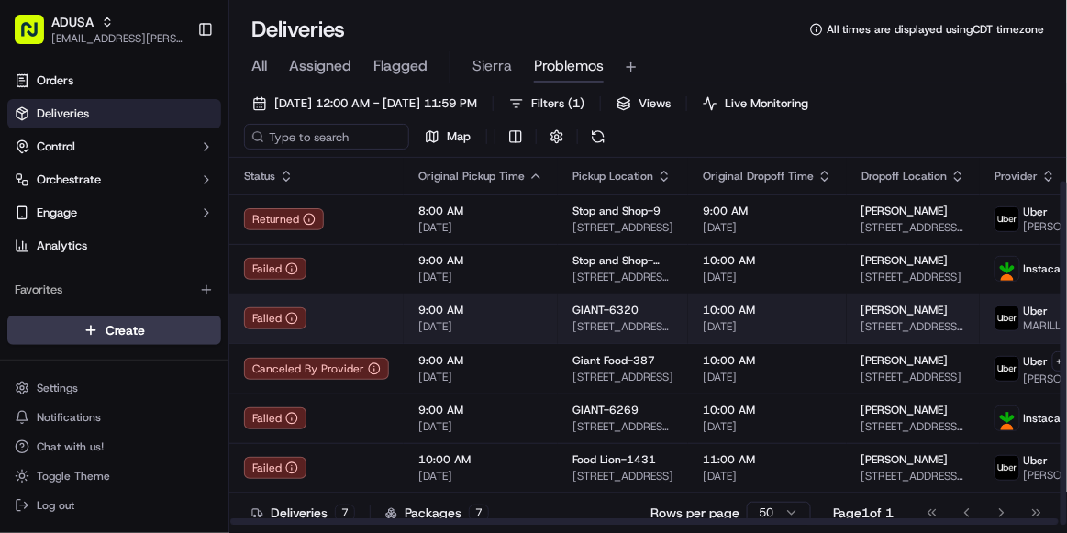
scroll to position [25, 0]
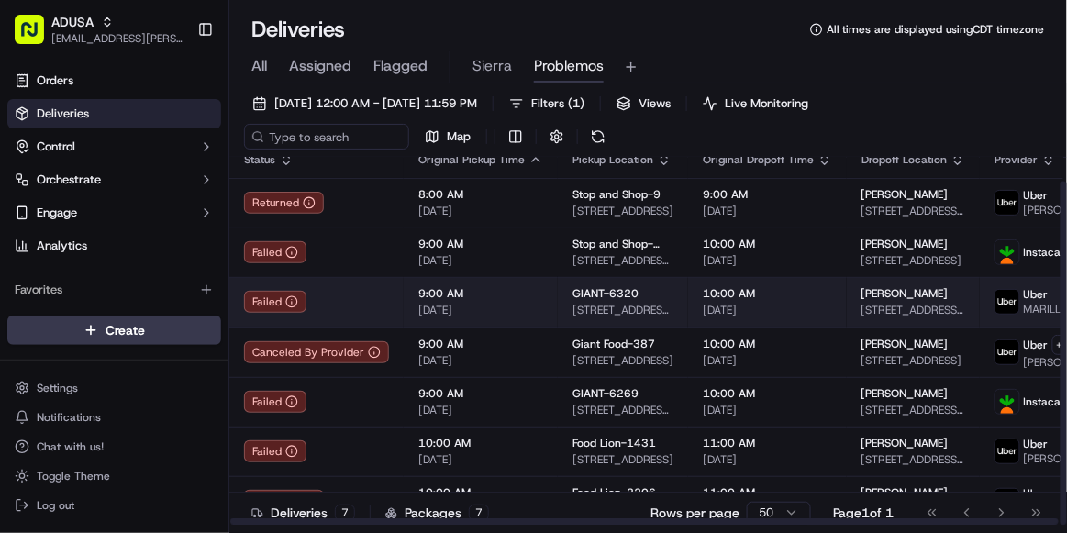
click at [535, 342] on span "9:00 AM" at bounding box center [480, 344] width 125 height 15
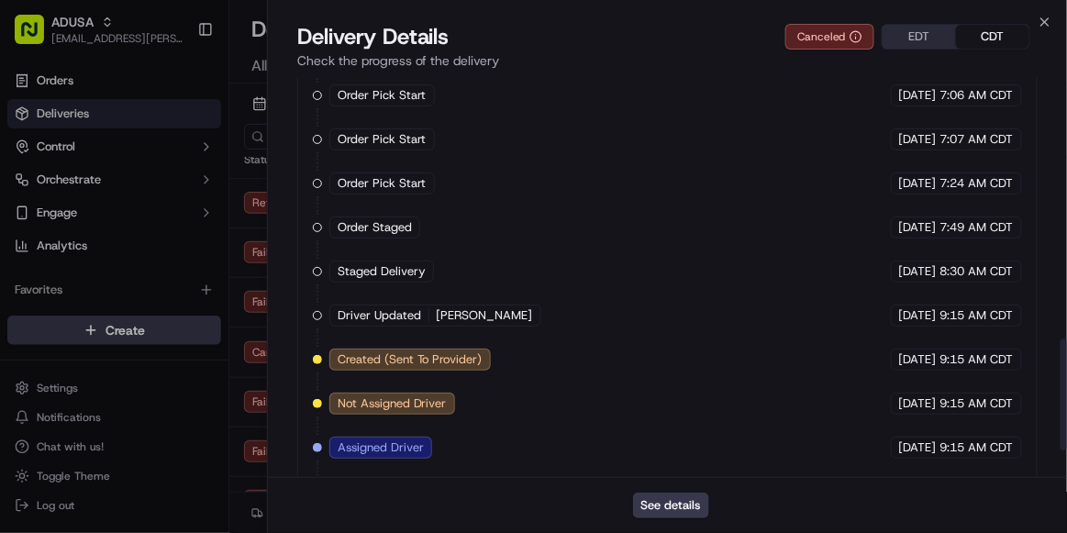
scroll to position [1040, 0]
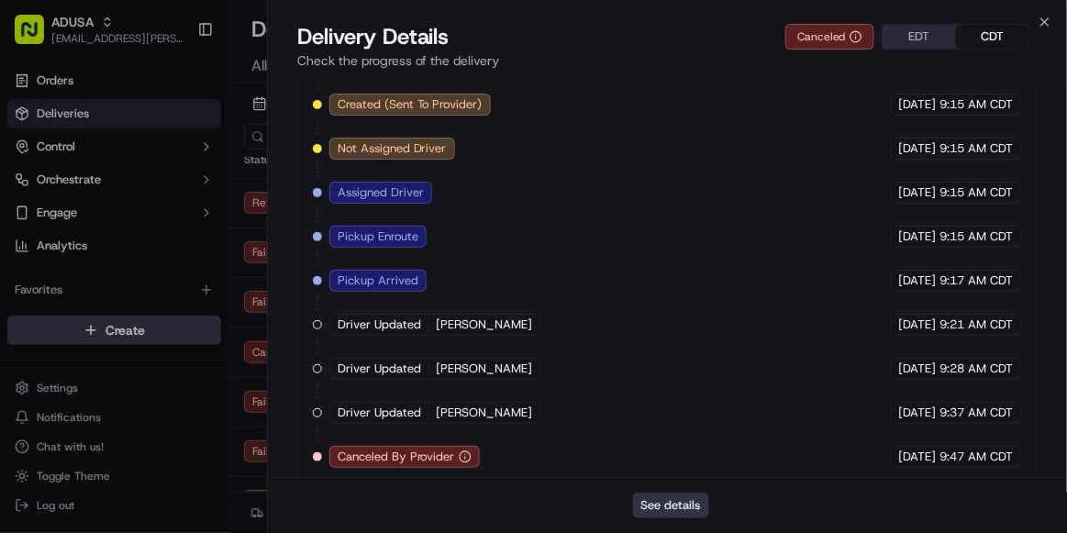
click at [668, 342] on button "See details" at bounding box center [671, 506] width 76 height 26
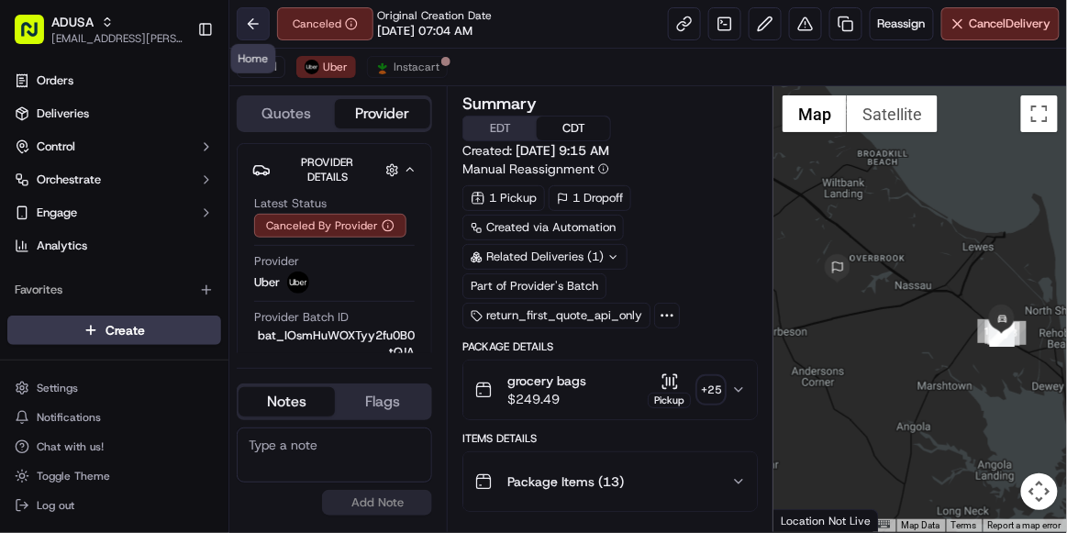
click at [245, 21] on button at bounding box center [253, 23] width 33 height 33
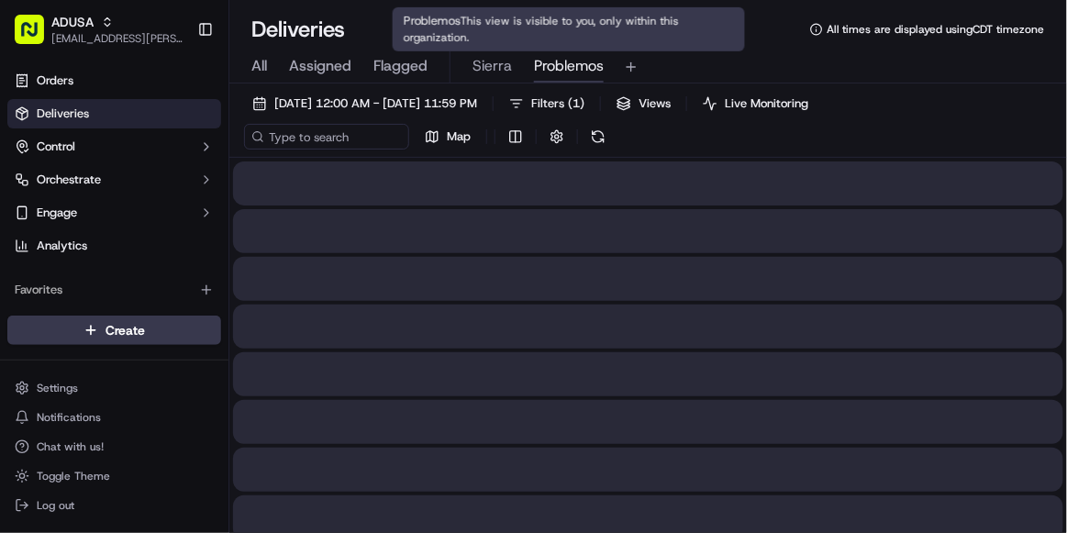
click at [560, 67] on span "Problemos" at bounding box center [569, 66] width 70 height 22
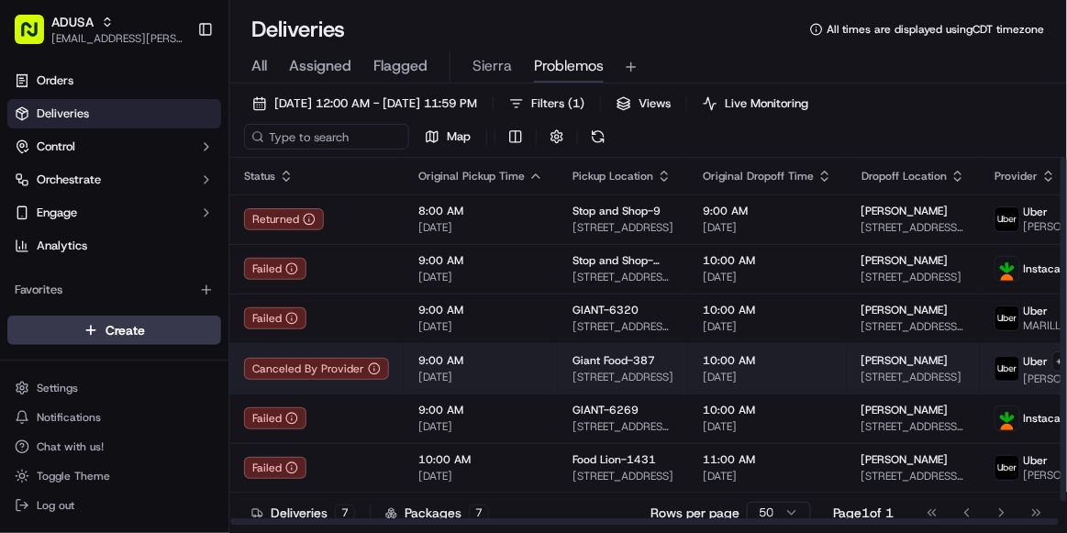
click at [541, 367] on td "9:00 AM [DATE]" at bounding box center [481, 368] width 154 height 50
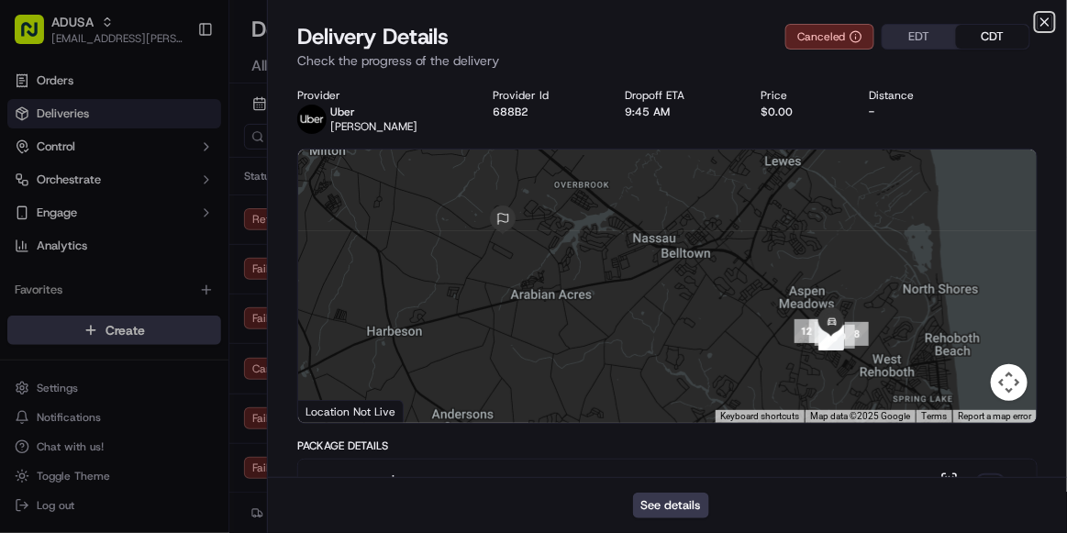
click at [1052, 15] on icon "button" at bounding box center [1045, 22] width 15 height 15
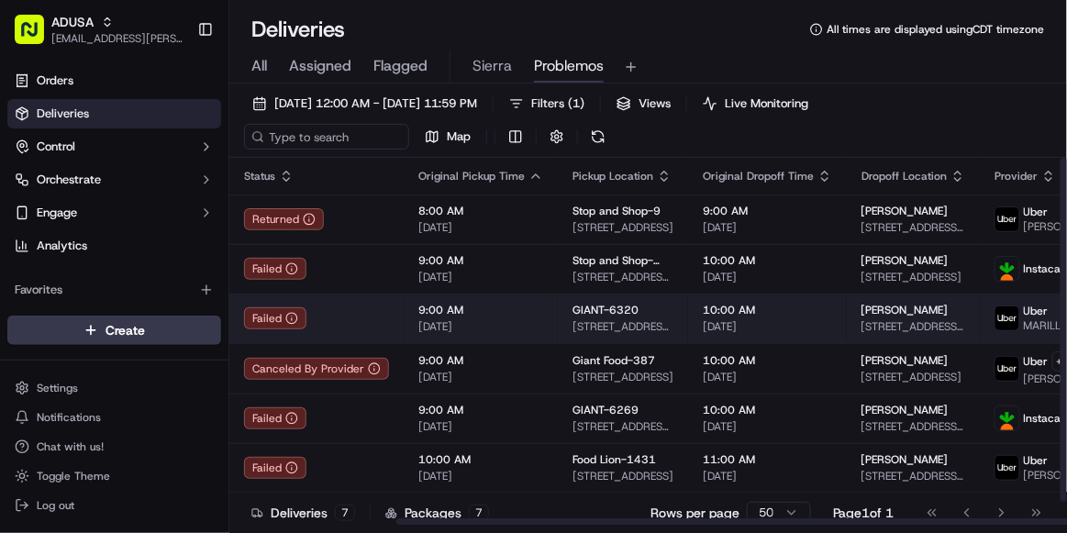
scroll to position [0, 221]
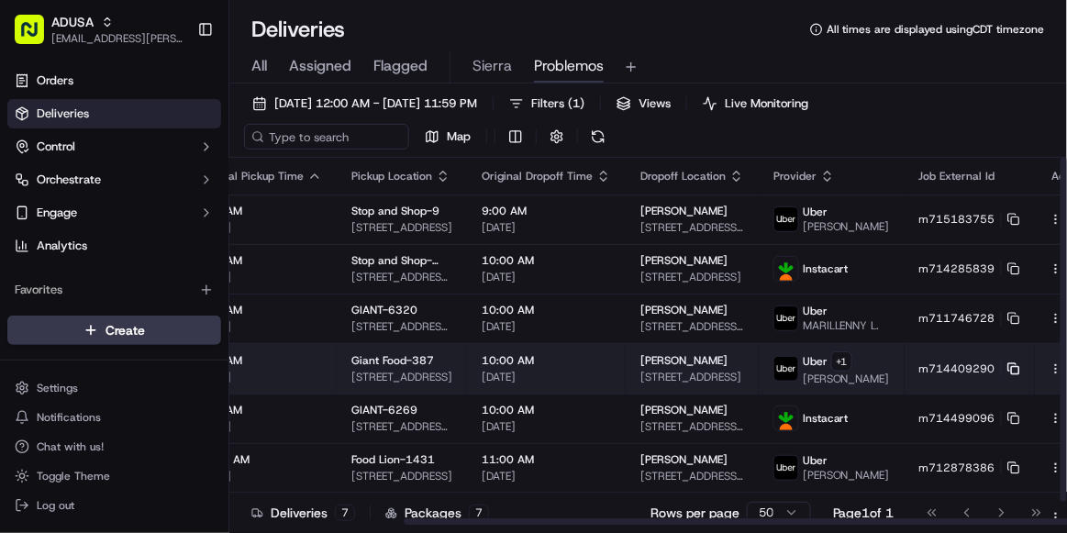
click at [1008, 375] on icon at bounding box center [1014, 368] width 13 height 13
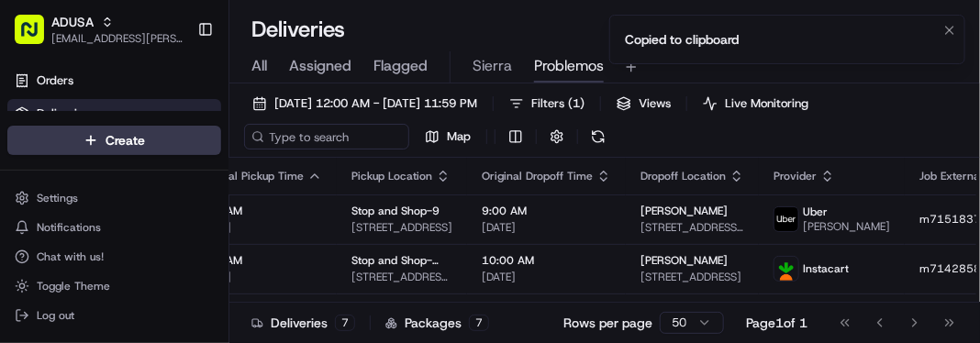
scroll to position [0, 0]
